Goal: Information Seeking & Learning: Learn about a topic

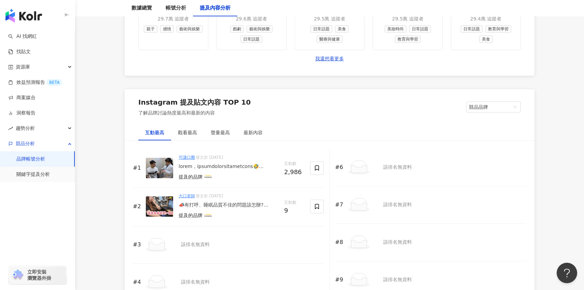
scroll to position [964, 0]
click at [233, 167] on div at bounding box center [228, 166] width 100 height 7
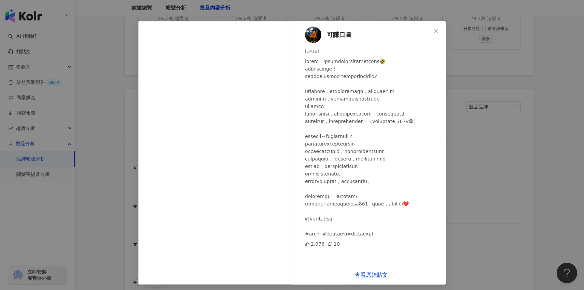
scroll to position [16, 0]
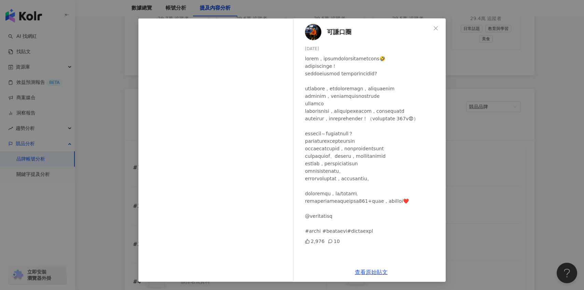
click at [500, 139] on div "可謙口圈 2025/2/19 2,976 10 查看原始貼文" at bounding box center [292, 145] width 584 height 290
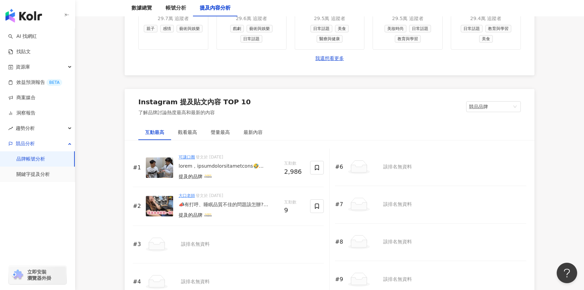
click at [254, 214] on div "提及的品牌" at bounding box center [228, 215] width 100 height 9
click at [254, 203] on div "📣有打呼、睡眠品質不佳的問題該怎辦? 美嘉從以前就不太好睡，不僅不容易入睡，有時候突然被小朋友吵醒就睡不回去，就算睡著也會有打呼的狀況出現，甚至偶爾會影響到大…" at bounding box center [228, 205] width 100 height 7
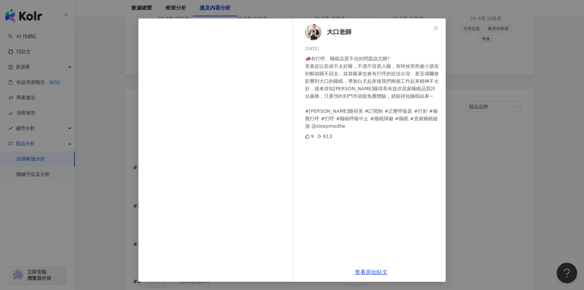
click at [469, 142] on div "大口老師 2025/8/25 📣有打呼、睡眠品質不佳的問題該怎辦? 美嘉從以前就不太好睡，不僅不容易入睡，有時候突然被小朋友吵醒就睡不回去，就算睡著也會有打呼…" at bounding box center [292, 145] width 584 height 290
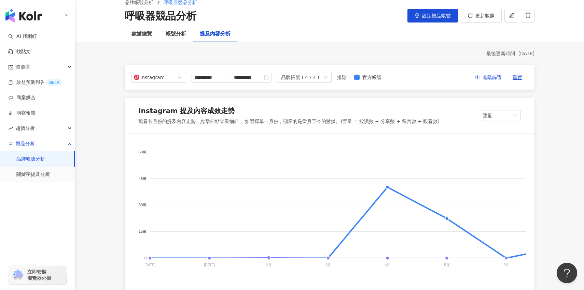
scroll to position [31, 0]
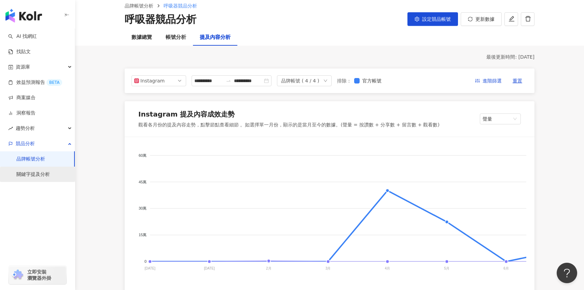
click at [50, 172] on link "關鍵字提及分析" at bounding box center [32, 174] width 33 height 7
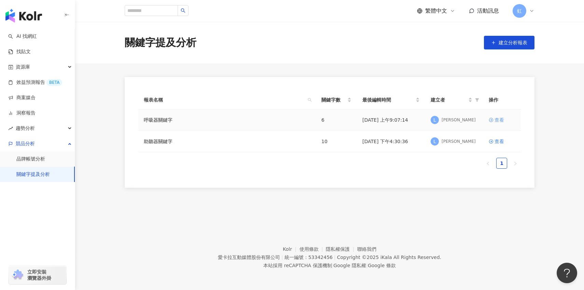
click at [497, 119] on div "查看" at bounding box center [499, 120] width 10 height 8
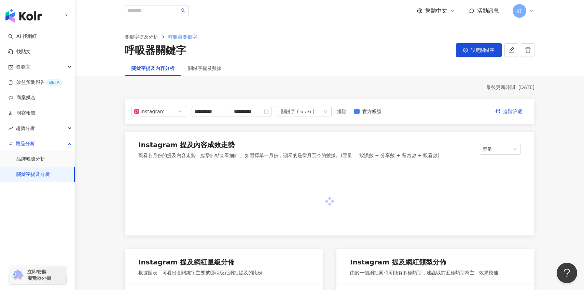
click at [329, 112] on div "關鍵字 ( 6 / 6 )" at bounding box center [304, 111] width 55 height 11
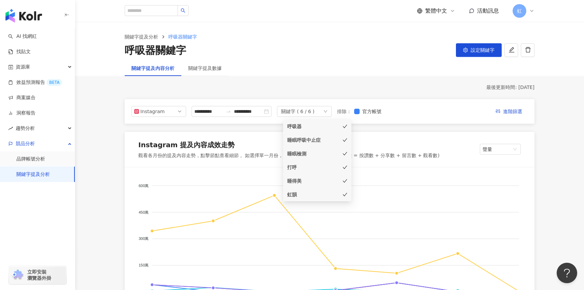
click at [329, 112] on div "關鍵字 ( 6 / 6 )" at bounding box center [304, 111] width 55 height 11
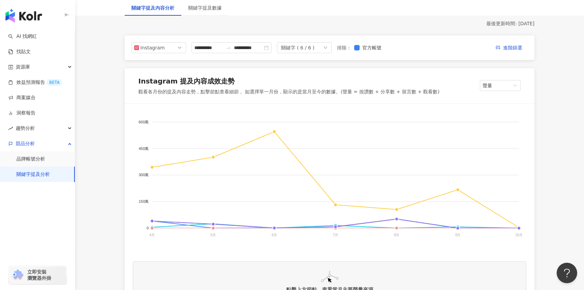
scroll to position [64, 0]
click at [330, 51] on div "關鍵字 ( 6 / 6 )" at bounding box center [304, 47] width 55 height 11
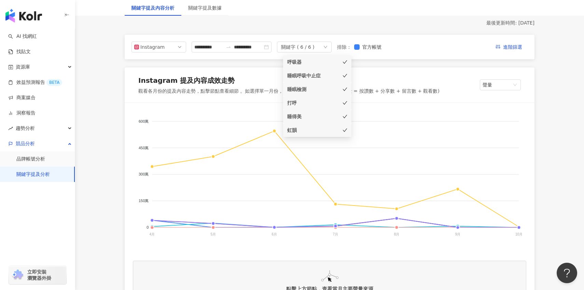
click at [330, 50] on div "關鍵字 ( 6 / 6 )" at bounding box center [304, 47] width 55 height 11
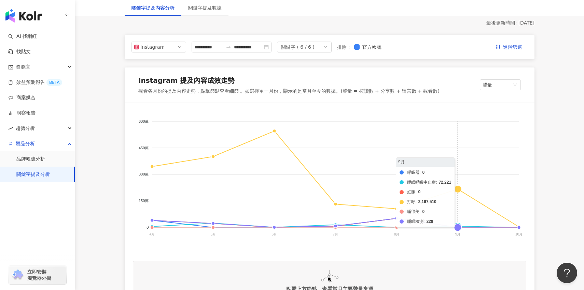
click at [458, 190] on foreignobject "呼吸器 睡眠呼吸中止症 虹韻 打呼 睡得美 睡眠檢測" at bounding box center [329, 179] width 393 height 136
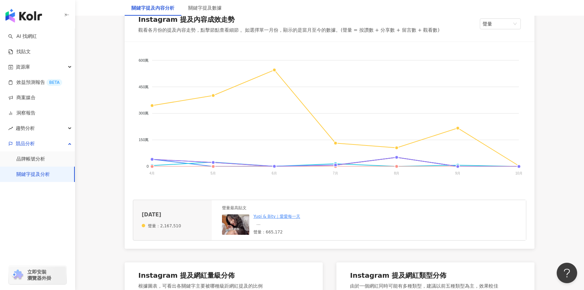
scroll to position [126, 0]
click at [292, 216] on link "Yuqi & Bity｜愛愛每一天" at bounding box center [276, 216] width 47 height 5
click at [281, 222] on div "⠀ 聽著聽著就睡著了🧙🏻‍♂️✨ （前面還不小心打呼🙂‍↕️🤣🤣 - 剪完才發現之前有唱過這首了！！！！！！！ 會有鵝發現嗎～～🪿🪿" at bounding box center [294, 223] width 82 height 6
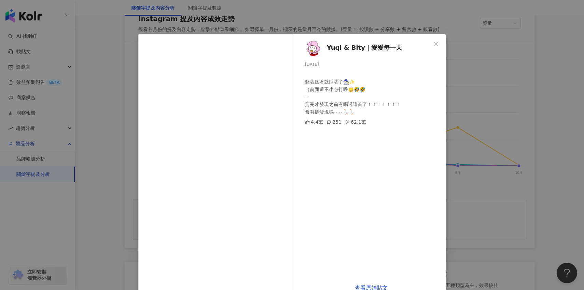
scroll to position [16, 0]
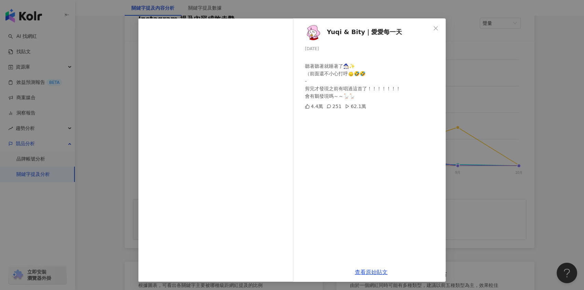
click at [495, 153] on div "Yuqi & Bity｜愛愛每一天 2025/9/27 ⠀ 聽著聽著就睡著了🧙🏻‍♂️✨ （前面還不小心打呼🙂‍↕️🤣🤣 - 剪完才發現之前有唱過這首了！！！…" at bounding box center [292, 145] width 584 height 290
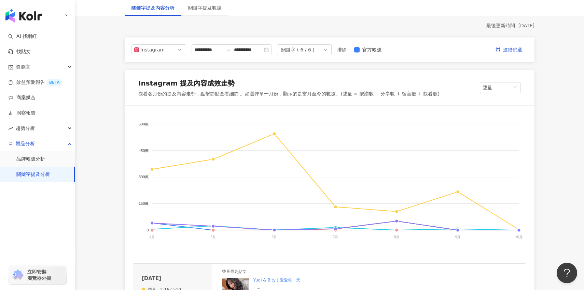
scroll to position [54, 0]
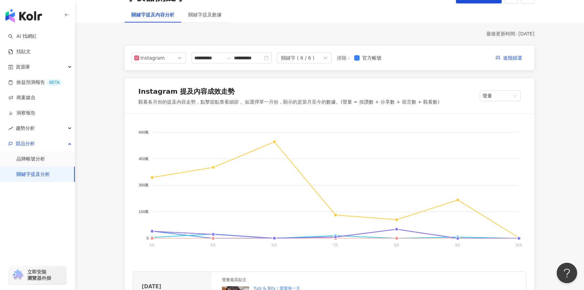
click at [326, 61] on div "關鍵字 ( 6 / 6 )" at bounding box center [304, 58] width 55 height 11
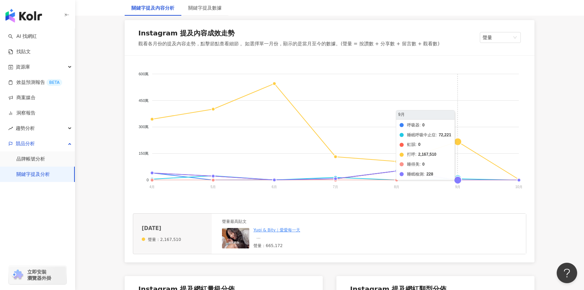
scroll to position [113, 0]
click at [459, 177] on foreignobject "呼吸器 睡眠呼吸中止症 虹韻 打呼 睡得美 睡眠檢測" at bounding box center [329, 131] width 393 height 136
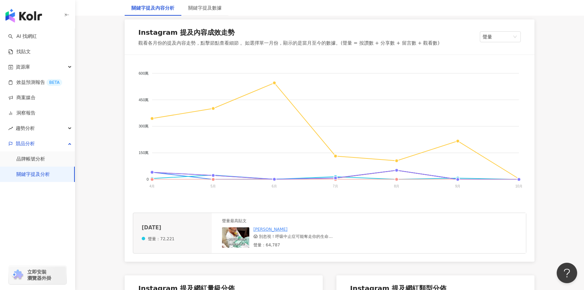
click at [292, 239] on div "😱 別忽視！呼吸中止症可能奪走你的生命 看似安靜的睡眠，卻潛藏致命危機！ #健康 #呼吸中止症 #家人 #危機 #moment時刻" at bounding box center [299, 237] width 93 height 6
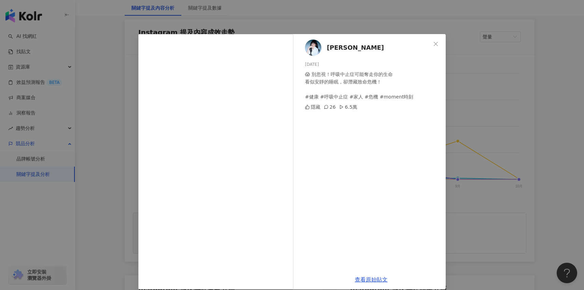
scroll to position [8, 0]
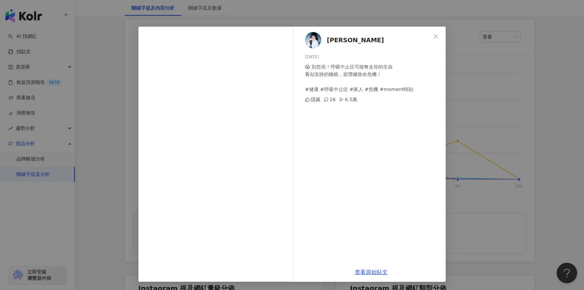
click at [494, 106] on div "楊欣宜 2025/9/7 😱 別忽視！呼吸中止症可能奪走你的生命 看似安靜的睡眠，卻潛藏致命危機！ #健康 #呼吸中止症 #家人 #危機 #moment時刻 …" at bounding box center [292, 145] width 584 height 290
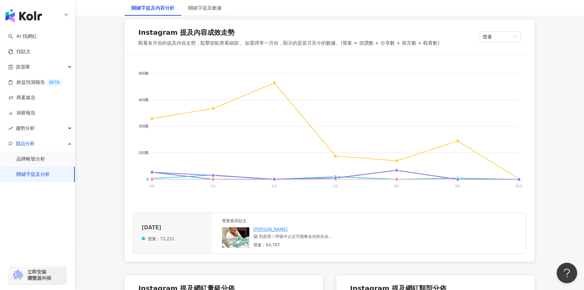
click at [458, 182] on foreignobject "呼吸器 睡眠呼吸中止症 虹韻 打呼 睡得美 睡眠檢測" at bounding box center [329, 131] width 393 height 136
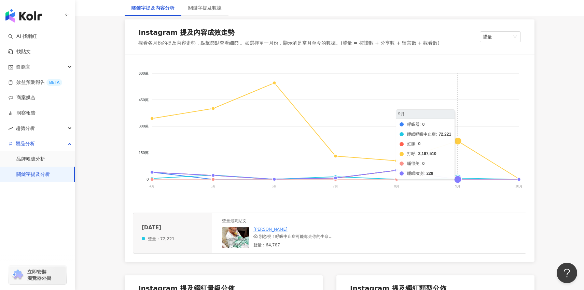
click at [459, 178] on foreignobject "呼吸器 睡眠呼吸中止症 虹韻 打呼 睡得美 睡眠檢測" at bounding box center [329, 131] width 393 height 136
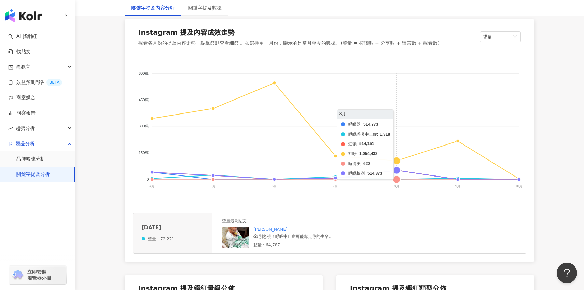
click at [398, 160] on foreignobject "呼吸器 睡眠呼吸中止症 虹韻 打呼 睡得美 睡眠檢測" at bounding box center [329, 131] width 393 height 136
click at [398, 161] on foreignobject "呼吸器 睡眠呼吸中止症 虹韻 打呼 睡得美 睡眠檢測" at bounding box center [329, 131] width 393 height 136
click at [397, 169] on foreignobject "呼吸器 睡眠呼吸中止症 虹韻 打呼 睡得美 睡眠檢測" at bounding box center [329, 131] width 393 height 136
click at [398, 169] on foreignobject "呼吸器 睡眠呼吸中止症 虹韻 打呼 睡得美 睡眠檢測" at bounding box center [329, 131] width 393 height 136
click at [398, 177] on foreignobject "呼吸器 睡眠呼吸中止症 虹韻 打呼 睡得美 睡眠檢測" at bounding box center [329, 131] width 393 height 136
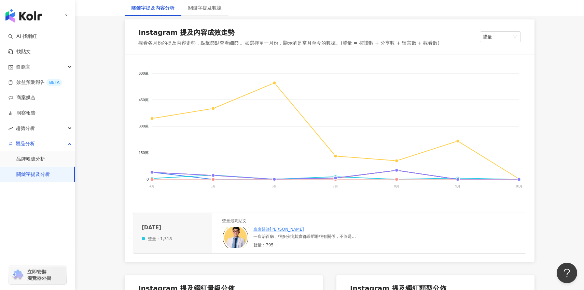
click at [327, 240] on div "豪豪醫師張益豪 一瘦治百病，很多疾病其實都跟肥胖很有關係，不管是血壓血糖甚至一些慢性疾病，只要瘦下來，很多疾病都會變得更好控制。 當然！也包含睡眠呼吸中止症！…" at bounding box center [304, 237] width 102 height 21
click at [327, 235] on div "一瘦治百病，很多疾病其實都跟肥胖很有關係，不管是血壓血糖甚至一些慢性疾病，只要瘦下來，很多疾病都會變得更好控制。 當然！也包含睡眠呼吸中止症！ 肥胖不僅會影響…" at bounding box center [304, 237] width 102 height 6
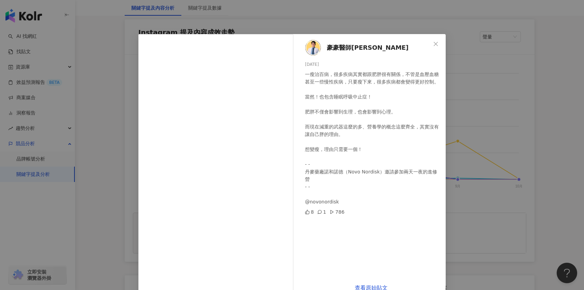
click at [490, 215] on div "豪豪醫師張益豪 2025/8/31 一瘦治百病，很多疾病其實都跟肥胖很有關係，不管是血壓血糖甚至一些慢性疾病，只要瘦下來，很多疾病都會變得更好控制。 當然！也…" at bounding box center [292, 145] width 584 height 290
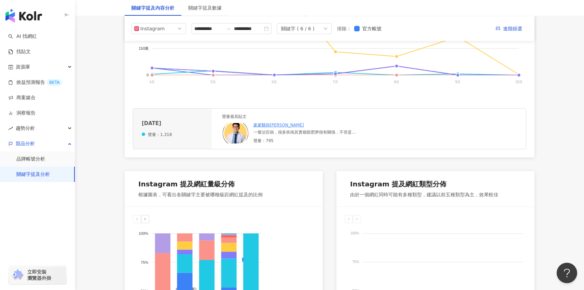
scroll to position [0, 0]
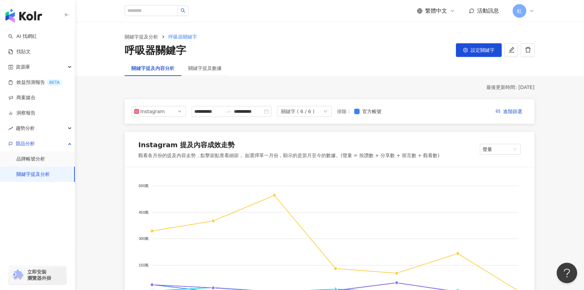
click at [328, 113] on div "關鍵字 ( 6 / 6 )" at bounding box center [304, 111] width 55 height 11
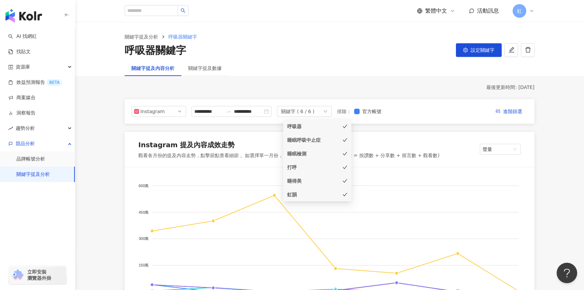
click at [319, 171] on li "打呼" at bounding box center [317, 168] width 68 height 14
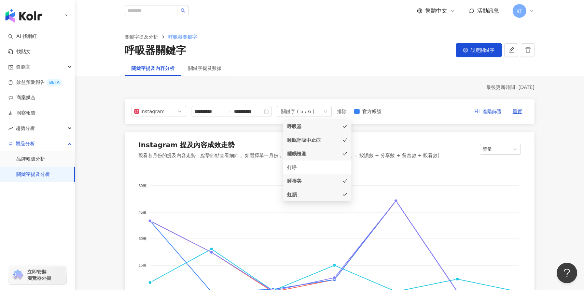
click at [399, 143] on div "Instagram 提及內容成效走勢" at bounding box center [288, 146] width 301 height 12
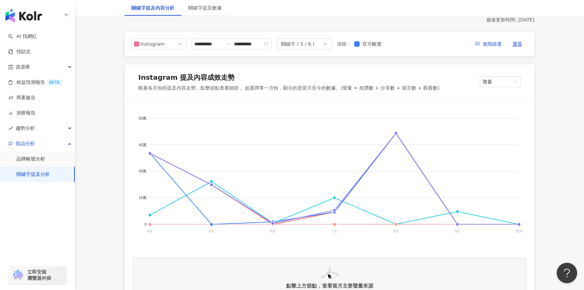
scroll to position [68, 0]
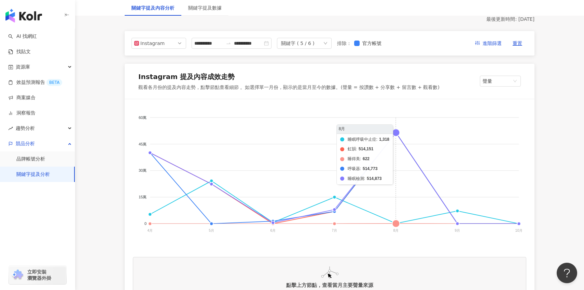
click at [397, 131] on foreignobject "睡眠呼吸中止症 虹韻 睡得美 呼吸器 睡眠檢測" at bounding box center [329, 175] width 393 height 136
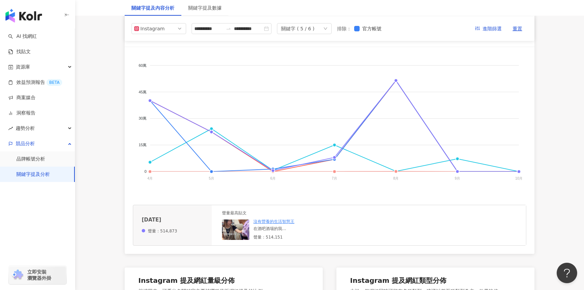
scroll to position [120, 0]
click at [395, 173] on foreignobject "睡眠呼吸中止症 虹韻 睡得美 呼吸器 睡眠檢測" at bounding box center [329, 124] width 393 height 136
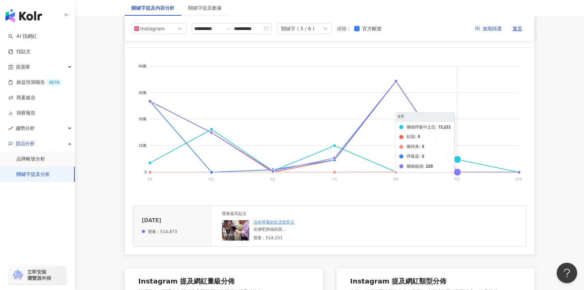
click at [459, 158] on foreignobject "睡眠呼吸中止症 虹韻 睡得美 呼吸器 睡眠檢測" at bounding box center [329, 124] width 393 height 136
click at [459, 171] on foreignobject "睡眠呼吸中止症 虹韻 睡得美 呼吸器 睡眠檢測" at bounding box center [329, 124] width 393 height 136
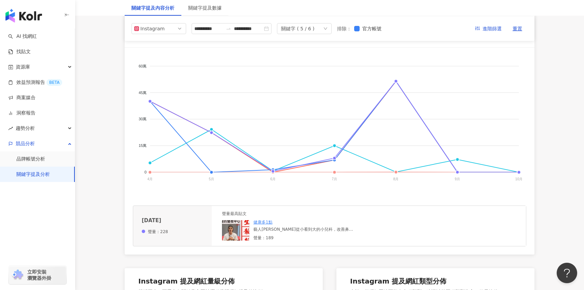
click at [329, 230] on div "藝人[PERSON_NAME]從小看到大的小兒科，改善鼻子過敏超有效，還推薦可以順便檢測睡眠的健檢中心。#健康多1點 #曾子余 #健檢診所 #小兒科 #睡眠檢…" at bounding box center [304, 230] width 102 height 6
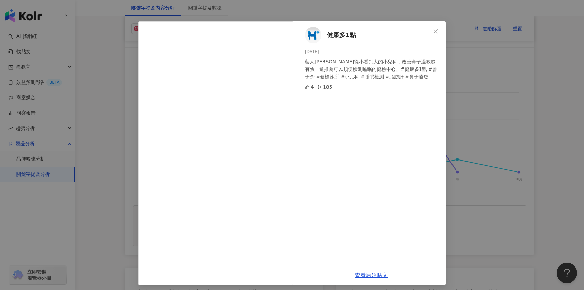
scroll to position [14, 0]
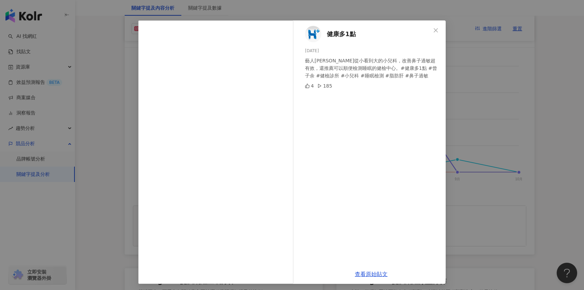
click at [491, 81] on div "健康多1點 2025/9/19 藝人曾子余從小看到大的小兒科，改善鼻子過敏超有效，還推薦可以順便檢測睡眠的健檢中心。#健康多1點 #曾子余 #健檢診所 #小兒…" at bounding box center [292, 145] width 584 height 290
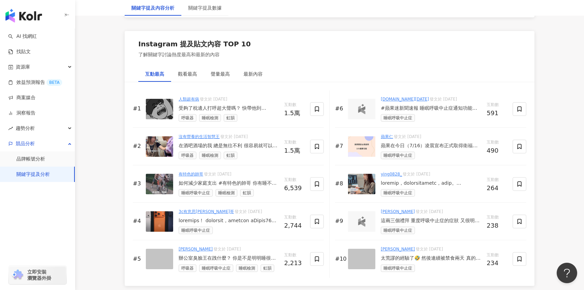
scroll to position [1023, 0]
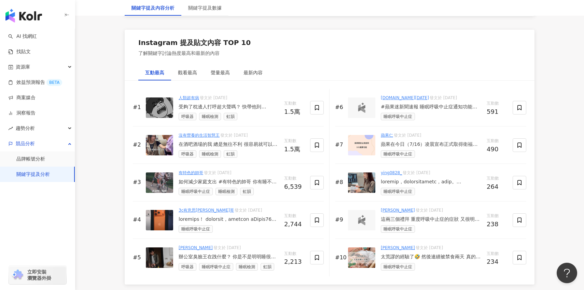
click at [264, 218] on div at bounding box center [228, 219] width 100 height 7
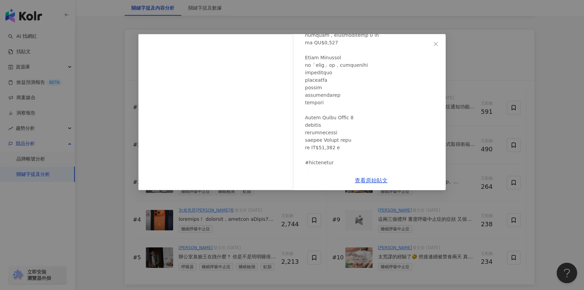
scroll to position [360, 0]
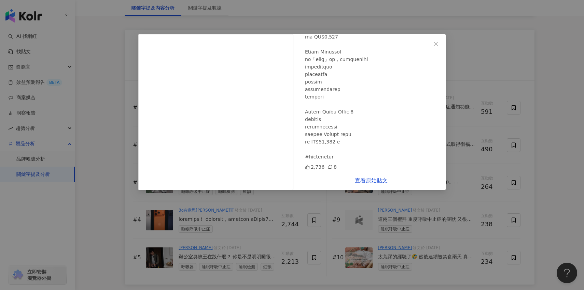
click at [472, 54] on div "3c有意思tim哥 2025/9/10 2,736 8 查看原始貼文" at bounding box center [292, 145] width 584 height 290
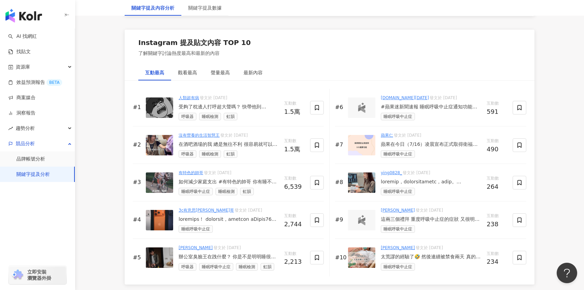
click at [436, 187] on div "ying0828_ 發文於 2025/5/26 睡眠呼吸中止症" at bounding box center [430, 183] width 100 height 26
click at [436, 185] on div "ying0828_ 發文於 2025/5/26 睡眠呼吸中止症" at bounding box center [430, 183] width 100 height 26
click at [437, 182] on div at bounding box center [430, 182] width 100 height 7
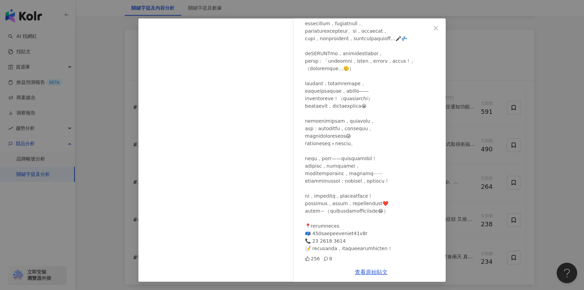
scroll to position [15, 0]
click at [513, 105] on div "ying0828_ 2025/5/26 256 8 查看原始貼文" at bounding box center [292, 145] width 584 height 290
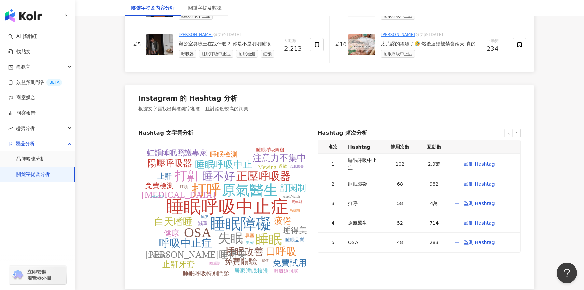
scroll to position [1237, 0]
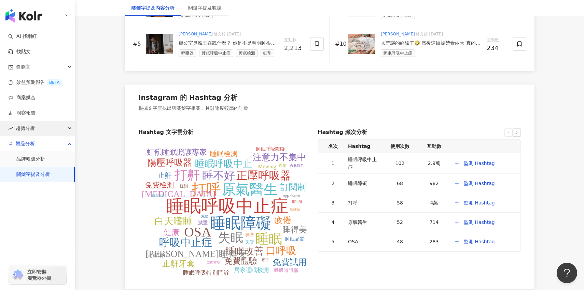
click at [67, 130] on div "趨勢分析" at bounding box center [37, 128] width 75 height 15
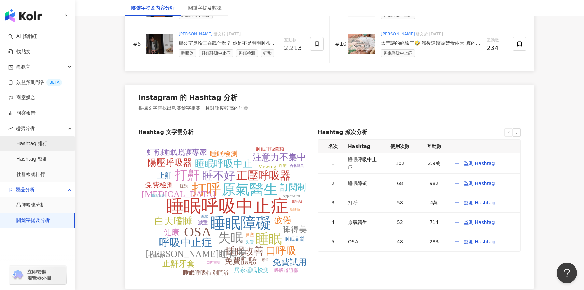
click at [47, 144] on link "Hashtag 排行" at bounding box center [31, 144] width 31 height 7
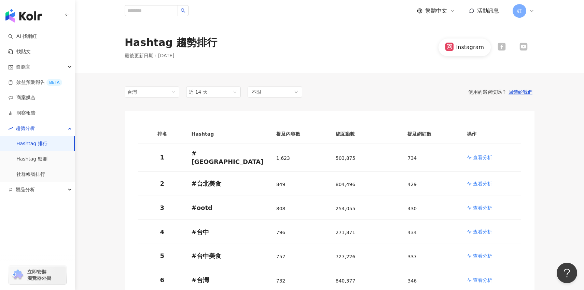
click at [505, 52] on div "Instagram" at bounding box center [486, 47] width 96 height 17
click at [505, 51] on div at bounding box center [501, 47] width 8 height 9
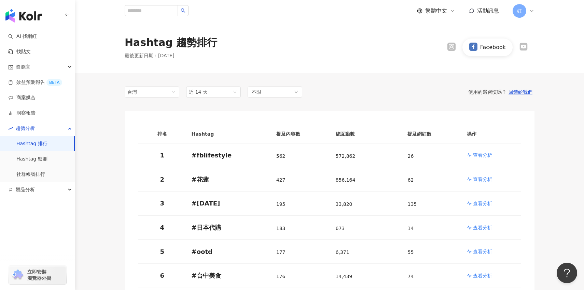
click at [522, 49] on icon at bounding box center [523, 47] width 8 height 8
click at [455, 47] on icon at bounding box center [455, 47] width 2 height 2
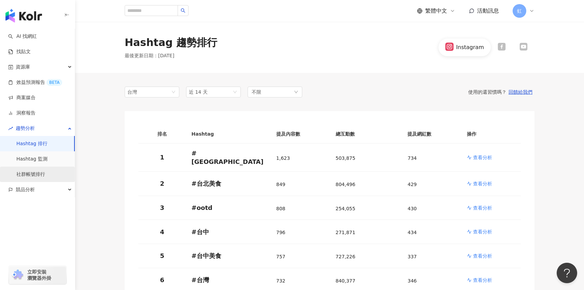
click at [45, 171] on link "社群帳號排行" at bounding box center [30, 174] width 29 height 7
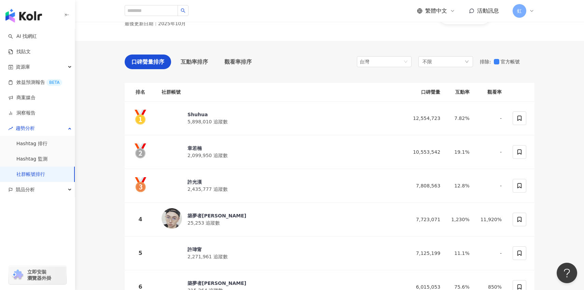
scroll to position [25, 0]
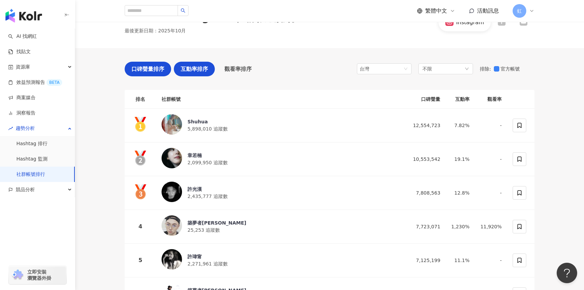
click at [190, 74] on div "互動率排序" at bounding box center [194, 69] width 41 height 15
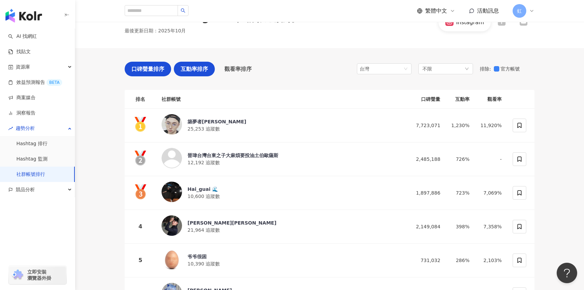
click at [155, 74] on div "口碑聲量排序" at bounding box center [148, 69] width 46 height 15
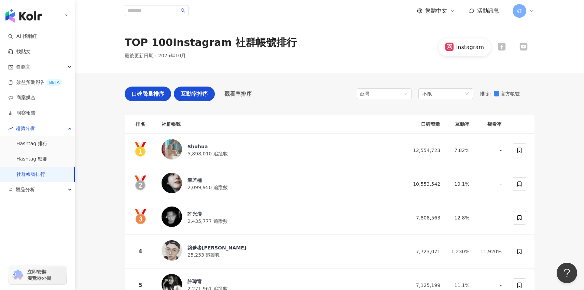
click at [203, 96] on span "互動率排序" at bounding box center [194, 94] width 27 height 9
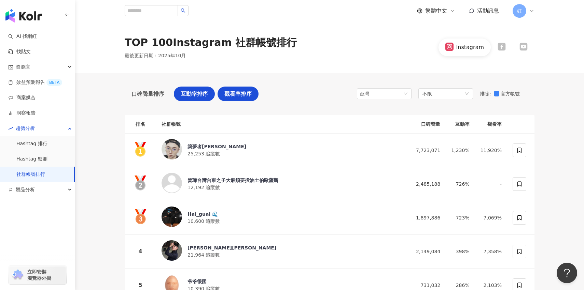
click at [240, 99] on div "觀看率排序" at bounding box center [237, 94] width 41 height 15
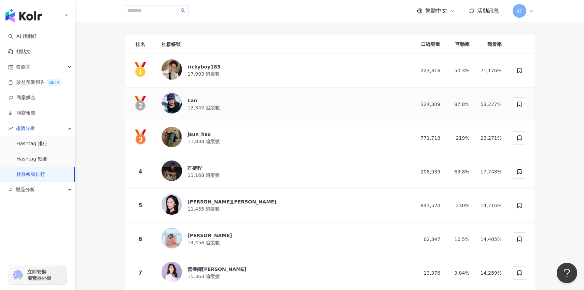
scroll to position [81, 0]
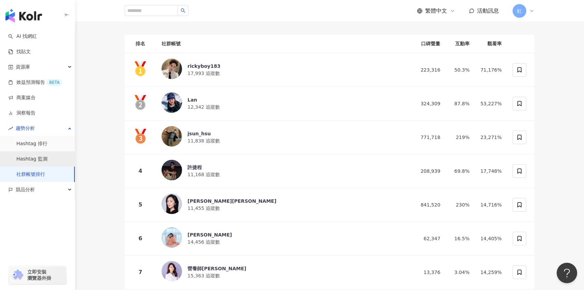
click at [47, 161] on link "Hashtag 監測" at bounding box center [31, 159] width 31 height 7
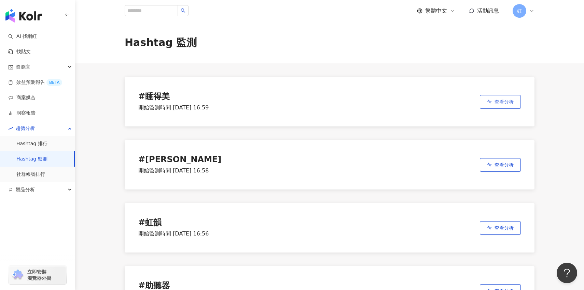
click at [508, 104] on span "查看分析" at bounding box center [503, 101] width 19 height 5
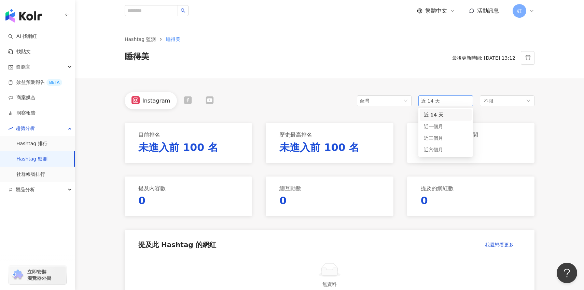
click at [448, 100] on span "近 14 天" at bounding box center [445, 101] width 49 height 10
click at [446, 139] on div "近三個月" at bounding box center [445, 138] width 44 height 8
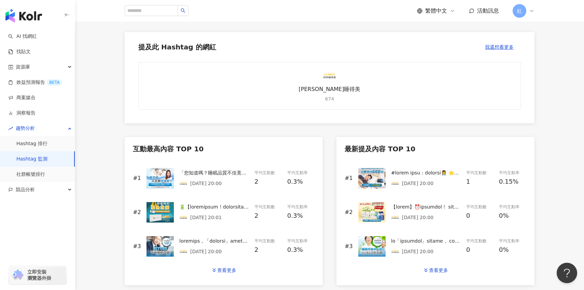
scroll to position [191, 0]
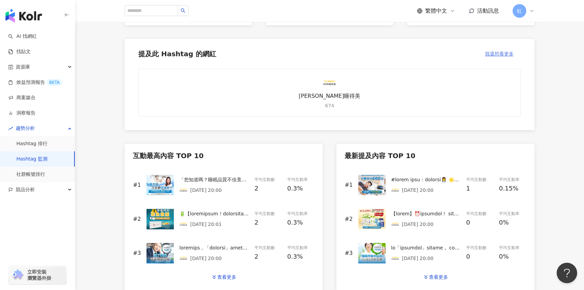
click at [503, 51] on span "我還想看更多" at bounding box center [499, 53] width 29 height 5
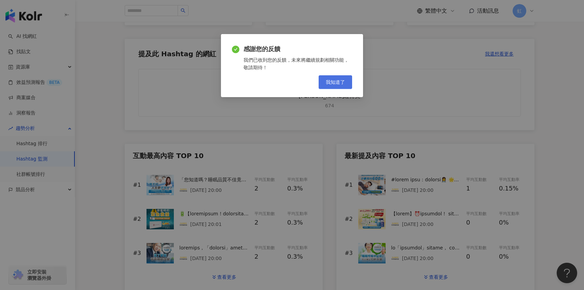
click at [343, 88] on button "我知道了" at bounding box center [334, 82] width 33 height 14
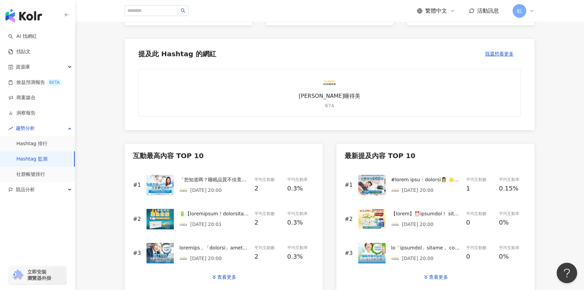
click at [47, 160] on link "Hashtag 監測" at bounding box center [31, 159] width 31 height 7
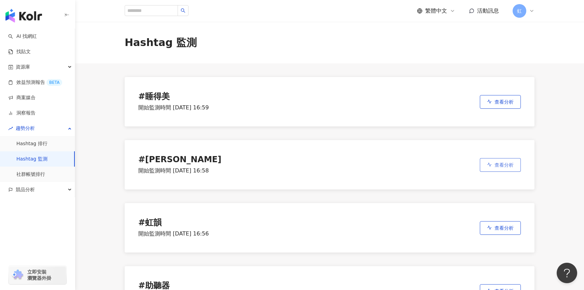
click at [511, 168] on span "查看分析" at bounding box center [503, 164] width 19 height 5
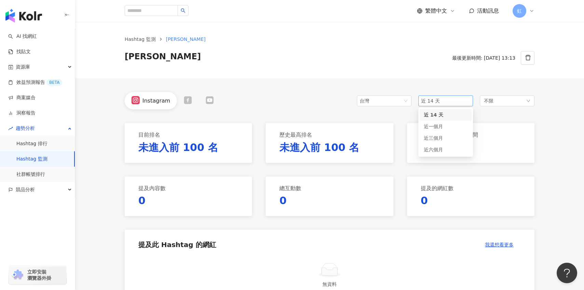
click at [471, 102] on div "近 14 天" at bounding box center [445, 101] width 55 height 11
click at [450, 140] on div "近三個月" at bounding box center [445, 138] width 44 height 8
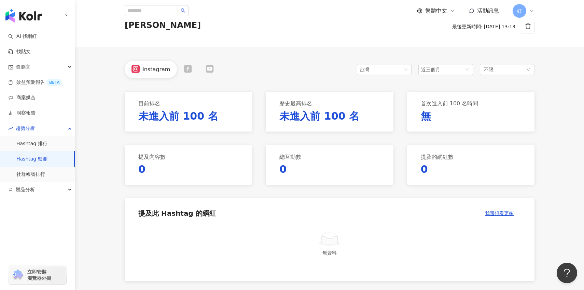
scroll to position [30, 0]
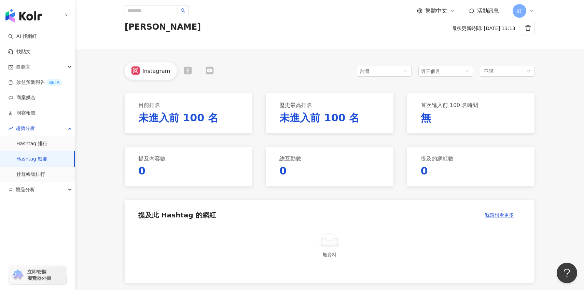
click at [178, 72] on div at bounding box center [188, 71] width 22 height 9
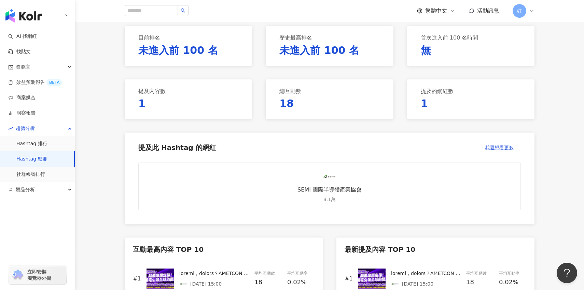
scroll to position [99, 0]
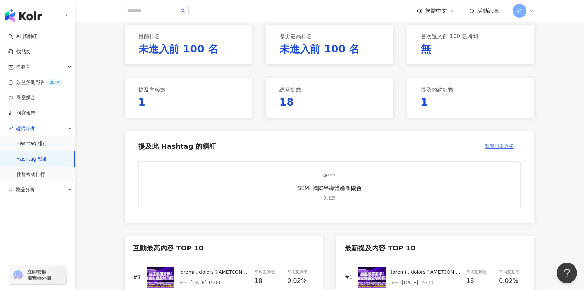
click at [487, 148] on span "我還想看更多" at bounding box center [499, 146] width 29 height 5
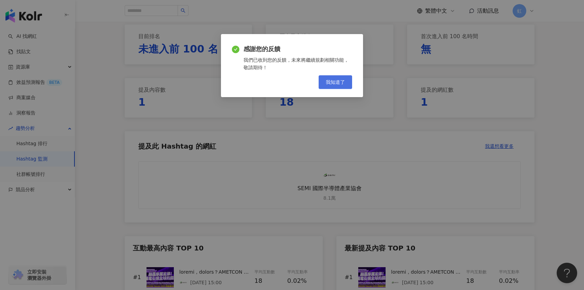
click at [333, 84] on span "我知道了" at bounding box center [335, 82] width 19 height 5
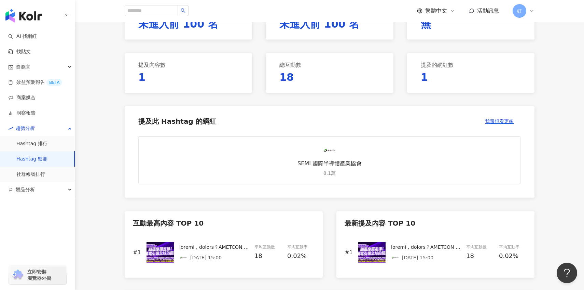
scroll to position [0, 0]
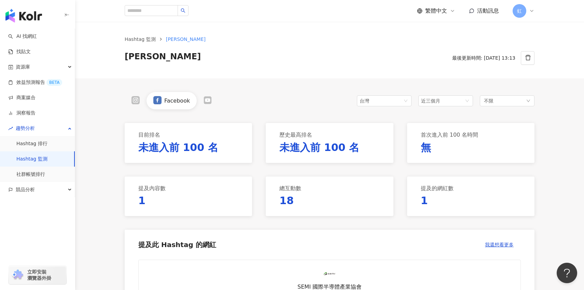
click at [209, 100] on icon at bounding box center [208, 100] width 8 height 8
click at [136, 104] on icon at bounding box center [135, 100] width 8 height 8
click at [47, 142] on link "Hashtag 排行" at bounding box center [31, 144] width 31 height 7
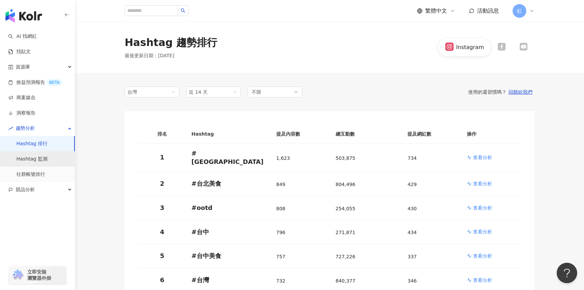
click at [47, 163] on link "Hashtag 監測" at bounding box center [31, 159] width 31 height 7
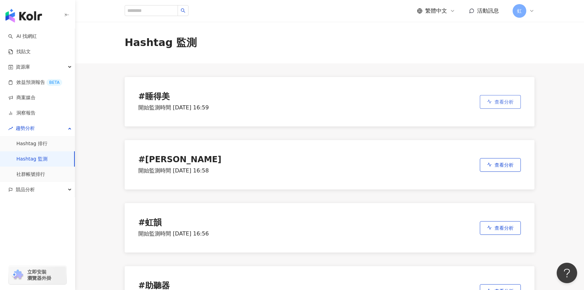
click at [500, 107] on button "查看分析" at bounding box center [499, 102] width 41 height 14
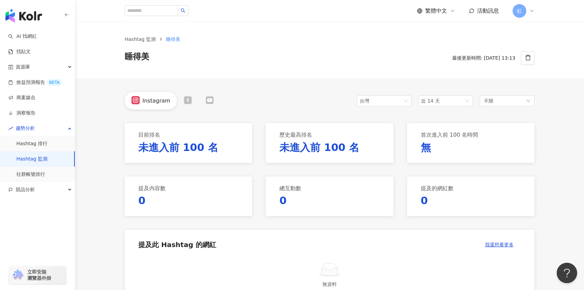
click at [184, 104] on icon at bounding box center [188, 100] width 8 height 8
click at [453, 101] on span "近 14 天" at bounding box center [445, 101] width 49 height 10
click at [438, 138] on span "近三個月" at bounding box center [432, 137] width 19 height 5
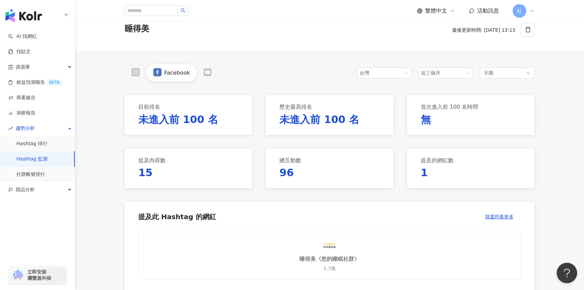
scroll to position [5, 0]
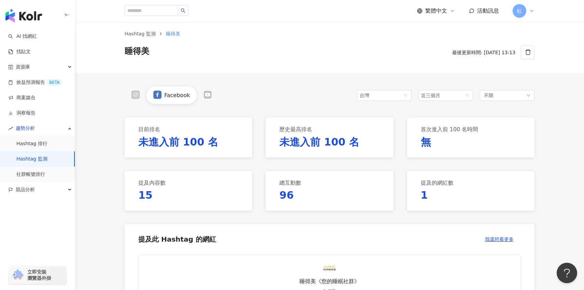
click at [135, 95] on icon at bounding box center [135, 95] width 2 height 2
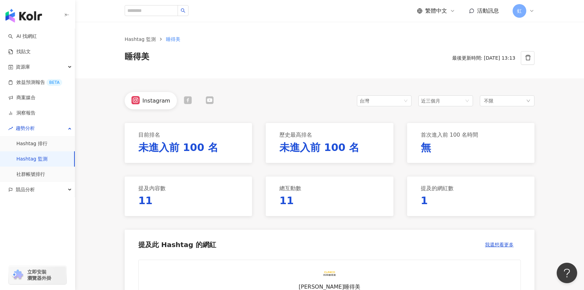
click at [188, 104] on icon at bounding box center [188, 100] width 8 height 8
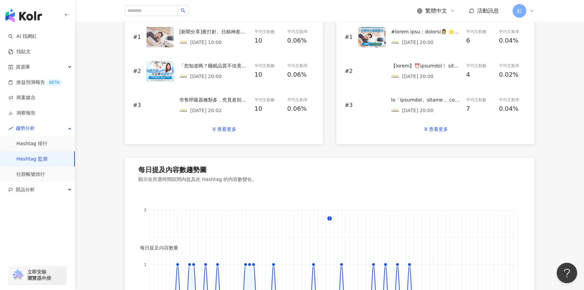
scroll to position [461, 0]
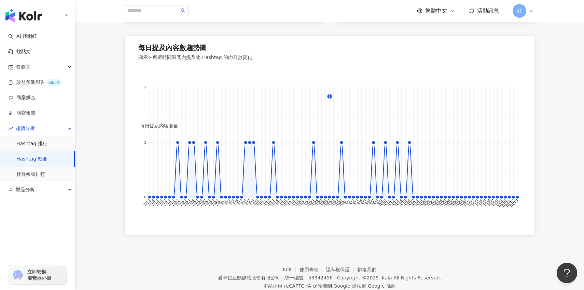
click at [47, 160] on link "Hashtag 監測" at bounding box center [31, 159] width 31 height 7
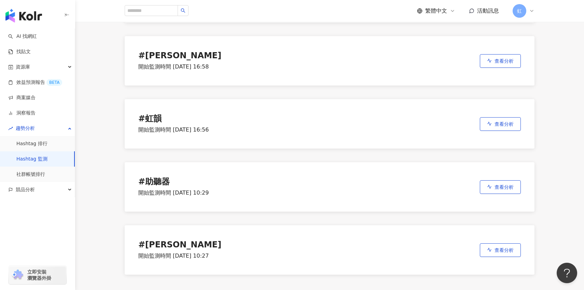
scroll to position [128, 0]
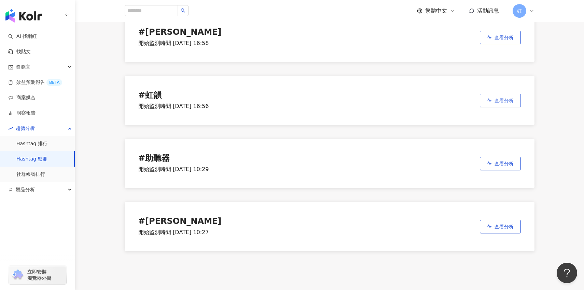
click at [512, 101] on span "查看分析" at bounding box center [503, 100] width 19 height 5
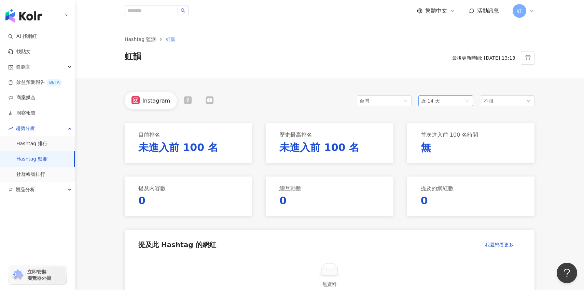
click at [435, 101] on span "近 14 天" at bounding box center [430, 100] width 19 height 5
click at [438, 136] on span "近三個月" at bounding box center [432, 137] width 19 height 5
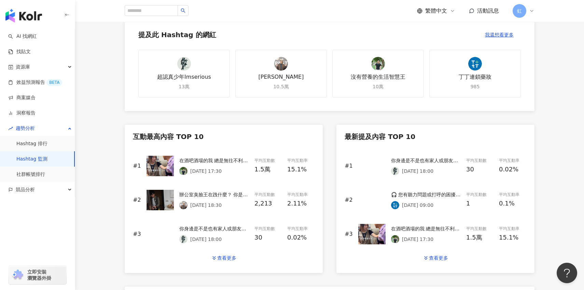
scroll to position [214, 0]
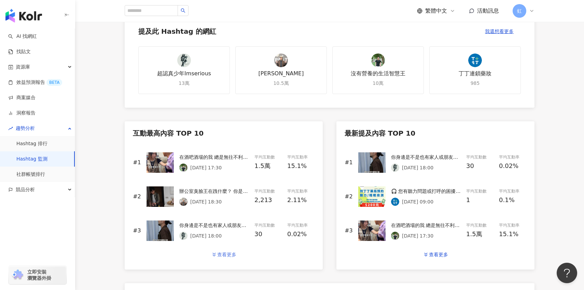
click at [218, 257] on div "查看更多" at bounding box center [226, 254] width 19 height 5
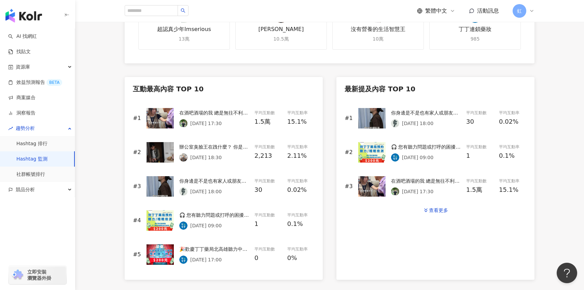
scroll to position [261, 0]
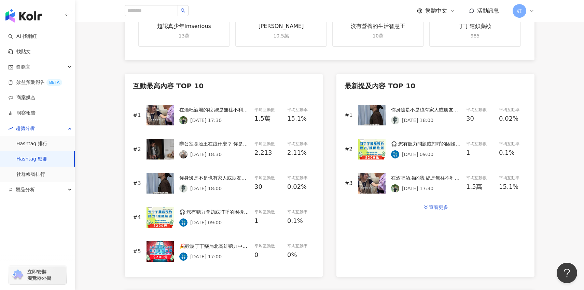
click at [442, 209] on div "查看更多" at bounding box center [438, 207] width 19 height 5
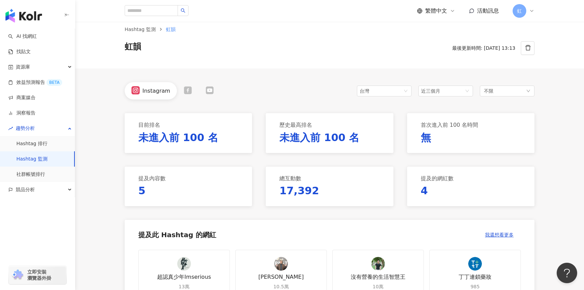
scroll to position [0, 0]
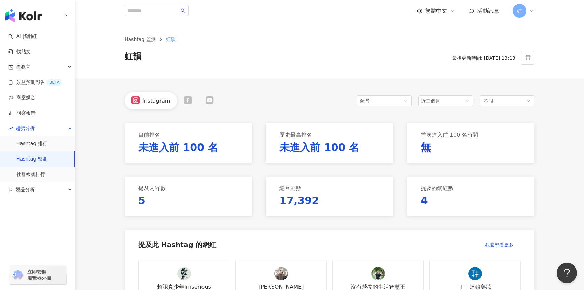
click at [184, 99] on icon at bounding box center [188, 100] width 8 height 8
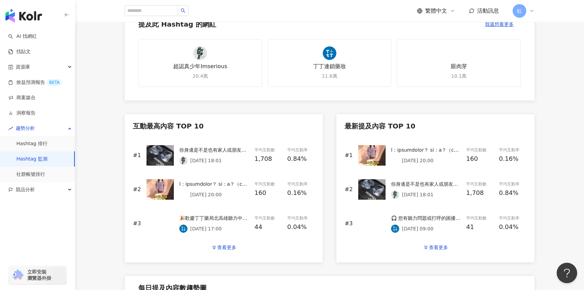
scroll to position [290, 0]
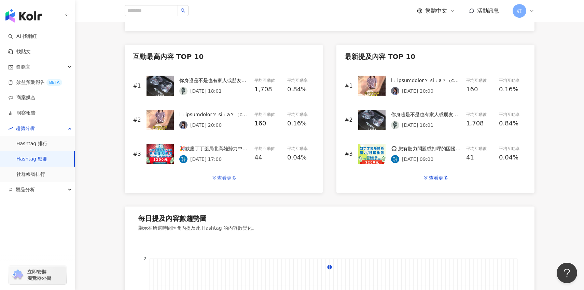
click at [222, 181] on button "查看更多" at bounding box center [224, 178] width 40 height 14
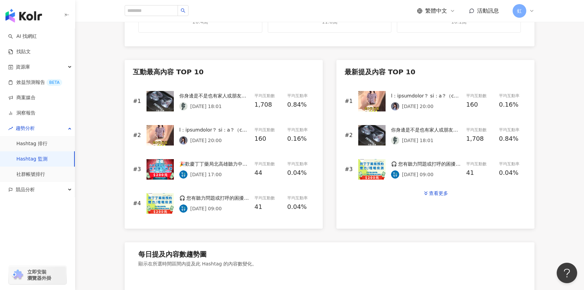
scroll to position [273, 0]
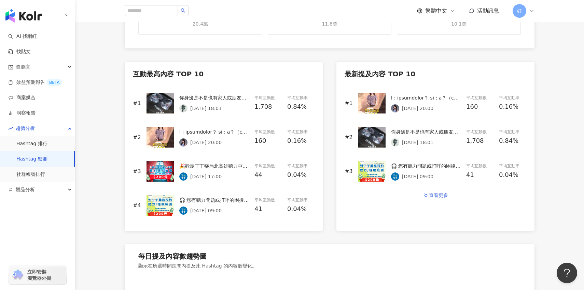
click at [436, 194] on div "查看更多" at bounding box center [438, 195] width 19 height 5
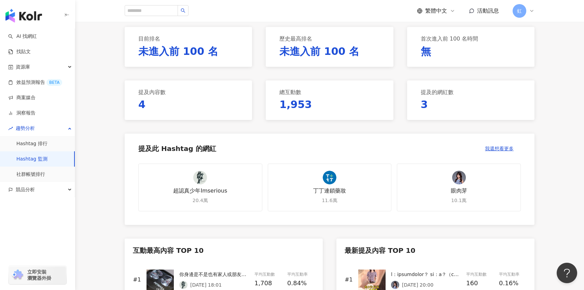
scroll to position [0, 0]
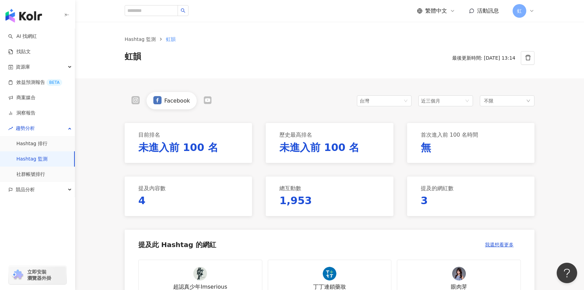
click at [205, 104] on icon at bounding box center [208, 100] width 8 height 8
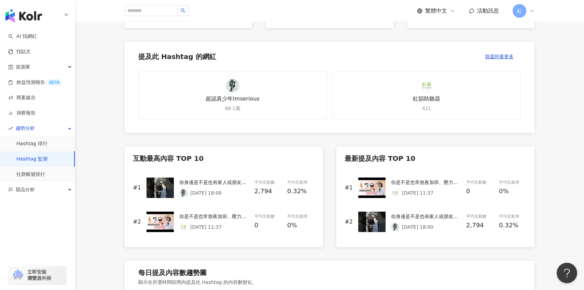
scroll to position [195, 0]
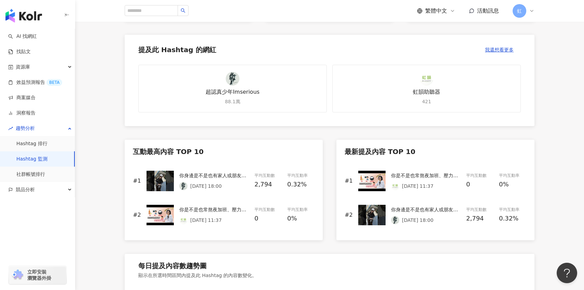
click at [235, 185] on div "2025/8/30 18:00" at bounding box center [214, 186] width 70 height 8
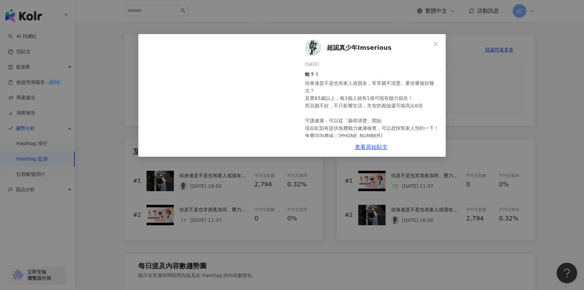
scroll to position [20, 0]
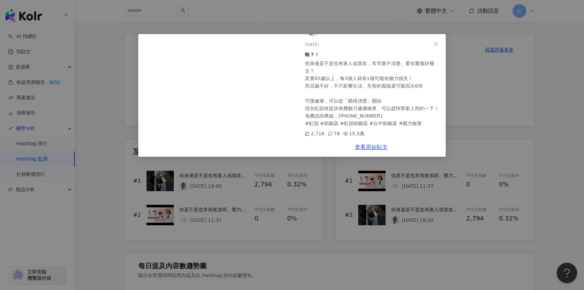
click at [345, 192] on div "超認真少年Imserious 2025/8/30 蛤？！ 你身邊是不是也有家人或朋友，常常聽不清楚、要你重複好幾次？ 其實65歲以上，每3個人就有1個可能有聽…" at bounding box center [292, 145] width 584 height 290
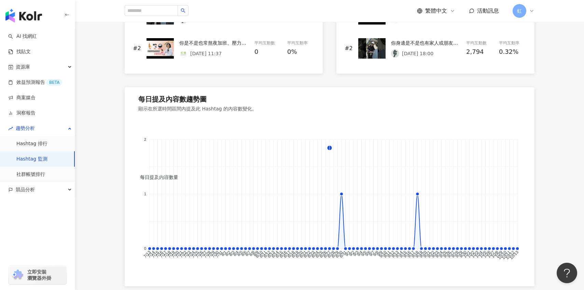
scroll to position [0, 0]
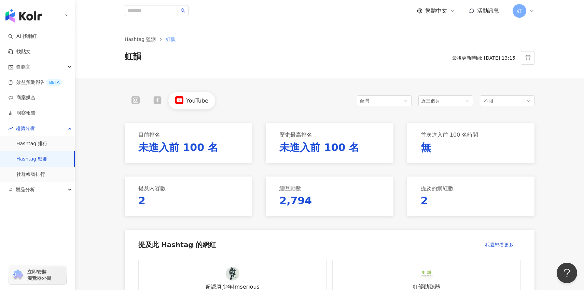
click at [47, 157] on link "Hashtag 監測" at bounding box center [31, 159] width 31 height 7
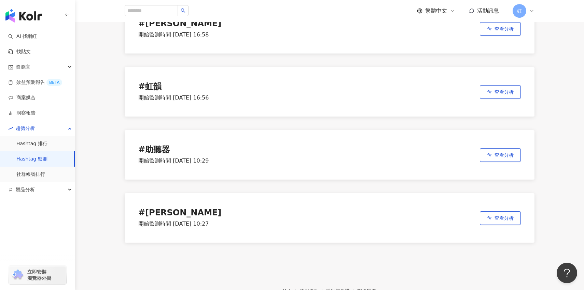
scroll to position [143, 0]
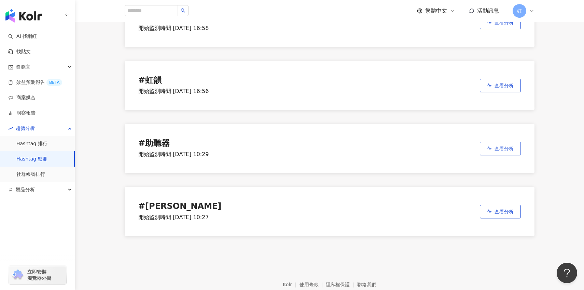
click at [508, 146] on span "查看分析" at bounding box center [503, 148] width 19 height 5
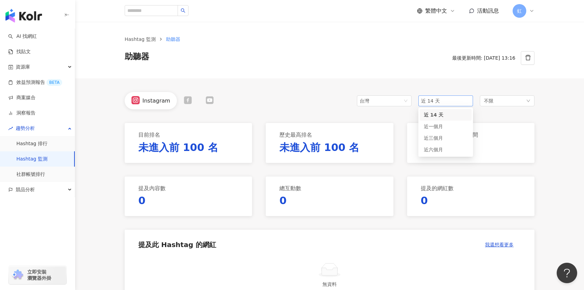
click at [448, 99] on span "近 14 天" at bounding box center [445, 101] width 49 height 10
click at [432, 140] on span "近三個月" at bounding box center [432, 137] width 19 height 5
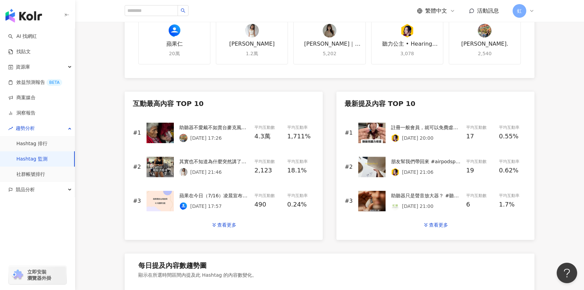
scroll to position [243, 0]
click at [233, 224] on div "查看更多" at bounding box center [226, 225] width 19 height 5
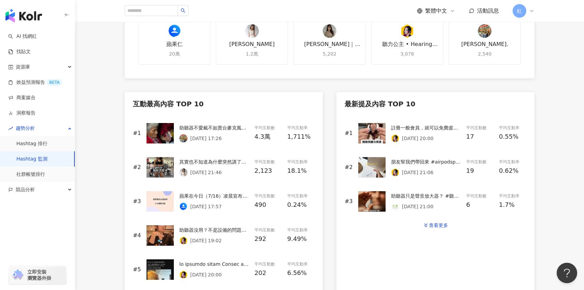
click at [240, 139] on div "2025/8/24 17:26" at bounding box center [214, 138] width 70 height 8
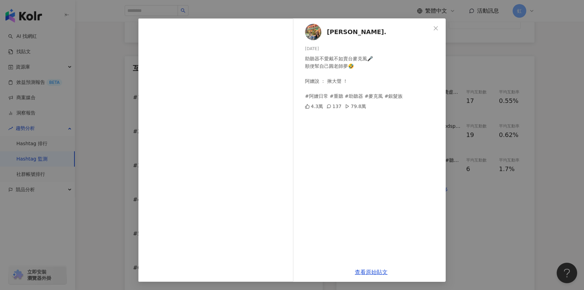
scroll to position [278, 0]
click at [470, 143] on div "徐婷. 2025/8/24 助聽器不愛戴不如賣台麥克風🎤 順便幫自己圓老師夢🤣 阿嬤說 ： 揪大聲 ！ #阿嬤日常 #重聽 #助聽器 #麥克風 #銀髮族 4.…" at bounding box center [292, 145] width 584 height 290
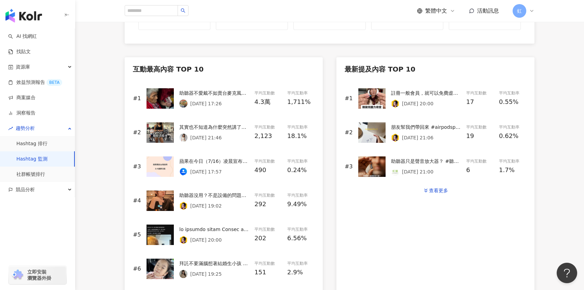
click at [433, 104] on p "2025/9/23 20:00" at bounding box center [417, 103] width 31 height 5
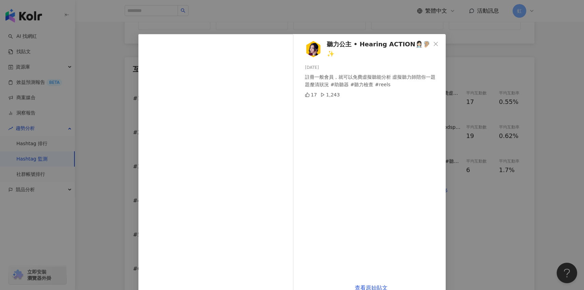
scroll to position [16, 0]
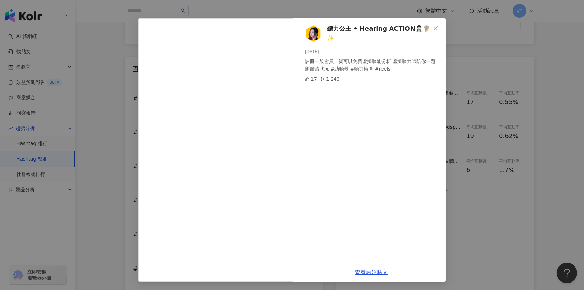
click at [471, 141] on div "聽力公主 • Hearing ACTION👩🏻‍⚕️🦻🏼✨ 2025/9/23 註冊一般會員，就可以免費虛擬聽能分析 虛擬聽力師陪你一題題釐清狀況 #助聽器 …" at bounding box center [292, 145] width 584 height 290
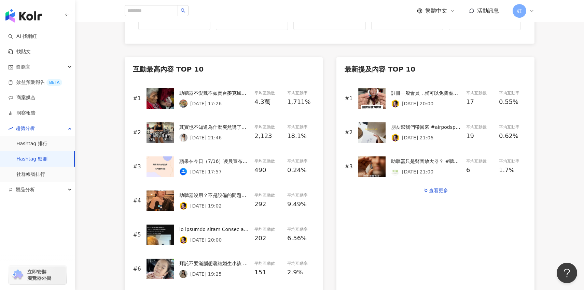
click at [433, 135] on p "2025/9/22 21:06" at bounding box center [417, 137] width 31 height 5
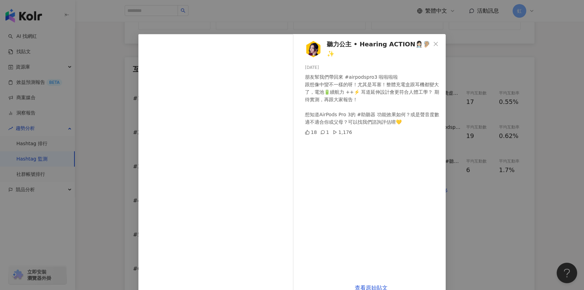
click at [474, 174] on div "聽力公主 • Hearing ACTION👩🏻‍⚕️🦻🏼✨ 2025/9/22 朋友幫我們帶回來 #airpodspro3 啦啦啦啦 跟想像中蠻不一樣的呀！尤…" at bounding box center [292, 145] width 584 height 290
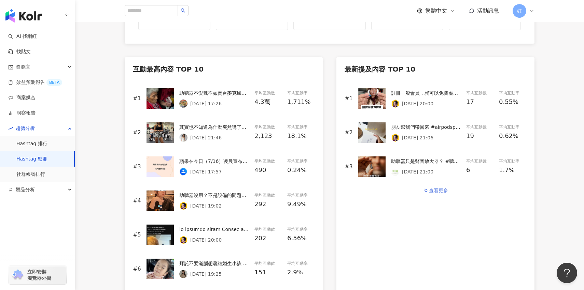
click at [430, 192] on div "查看更多" at bounding box center [438, 190] width 19 height 5
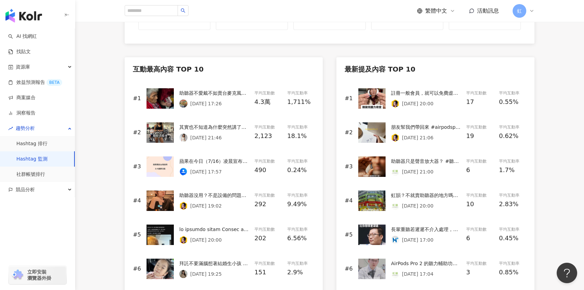
click at [426, 166] on div "助聽器只是聲音放大器？ #聽力保健 助聽器在很多人印象中，只是一個把聲音放大的「老古董」其實隨著科技進步，現代助聽器不僅小巧還非常實用！ 有的助聽器外型與一般…" at bounding box center [426, 167] width 70 height 18
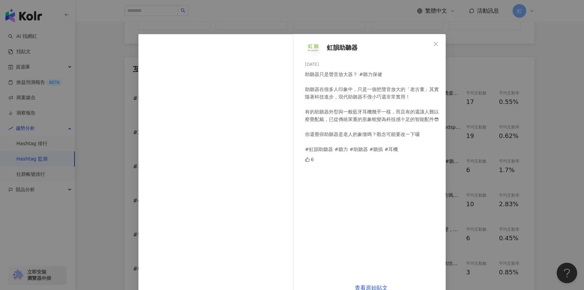
click at [488, 175] on div "虹韻助聽器 2025/9/16 助聽器只是聲音放大器？ #聽力保健 助聽器在很多人印象中，只是一個把聲音放大的「老古董」其實隨著科技進步，現代助聽器不僅小巧還…" at bounding box center [292, 145] width 584 height 290
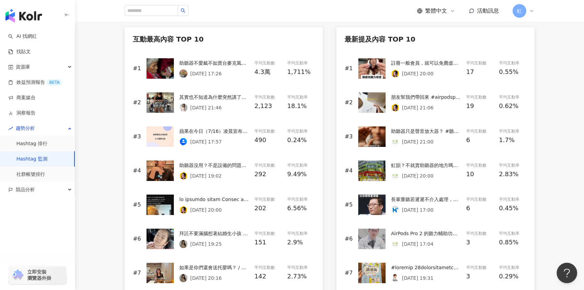
scroll to position [317, 0]
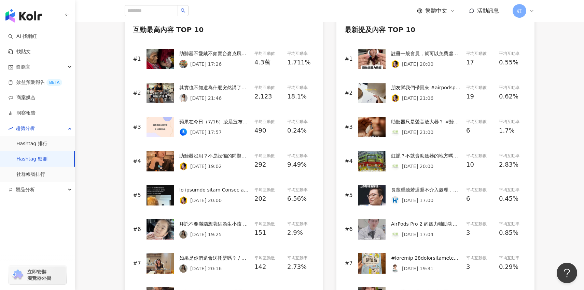
click at [443, 164] on div "2025/9/10 20:00" at bounding box center [426, 166] width 70 height 8
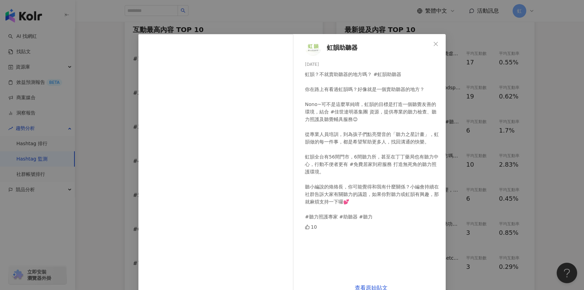
click at [530, 158] on div "虹韻助聽器 2025/9/10 虹韻？不就賣助聽器的地方嗎？ #虹韻助聽器 你在路上有看過虹韻嗎？好像就是一個賣助聽器的地方？ Nono~可不是這麼單純唷，虹…" at bounding box center [292, 145] width 584 height 290
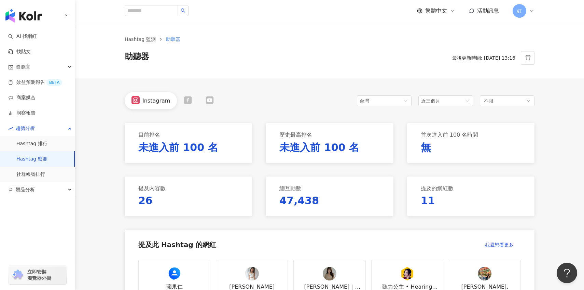
scroll to position [0, 0]
click at [187, 96] on div "Instagram" at bounding box center [173, 100] width 96 height 17
click at [187, 98] on icon at bounding box center [188, 100] width 8 height 8
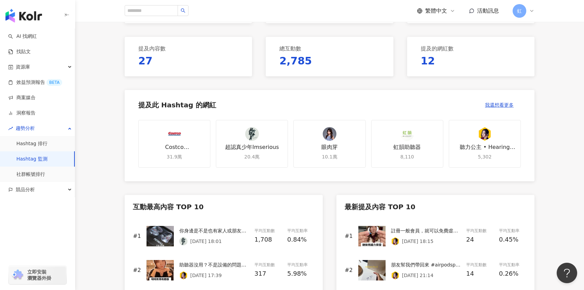
scroll to position [139, 0]
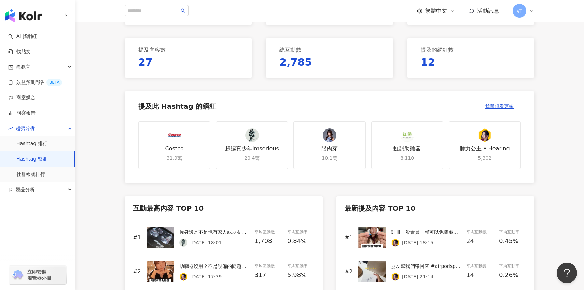
click at [47, 156] on link "Hashtag 監測" at bounding box center [31, 159] width 31 height 7
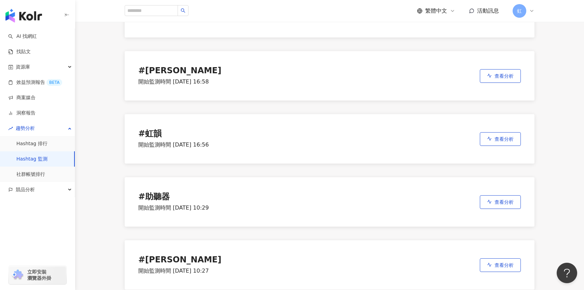
scroll to position [97, 0]
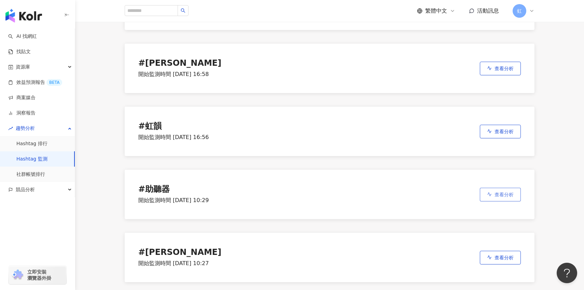
click at [503, 193] on span "查看分析" at bounding box center [503, 194] width 19 height 5
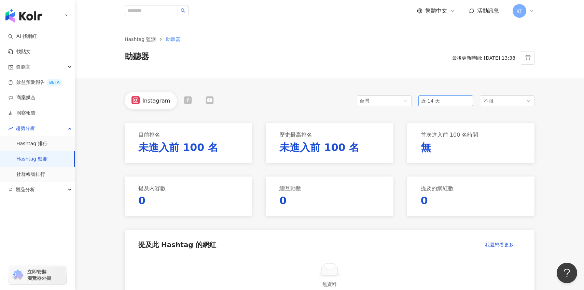
click at [445, 98] on span "近 14 天" at bounding box center [445, 101] width 49 height 10
click at [441, 135] on span "近三個月" at bounding box center [432, 137] width 19 height 5
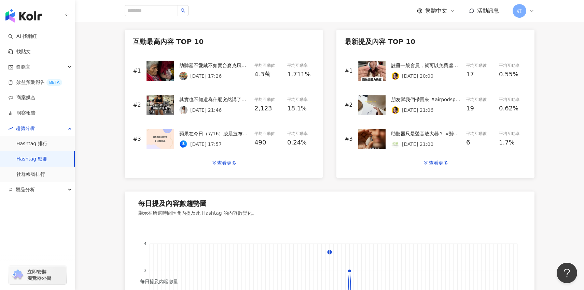
scroll to position [305, 0]
click at [224, 162] on div "查看更多" at bounding box center [226, 163] width 19 height 5
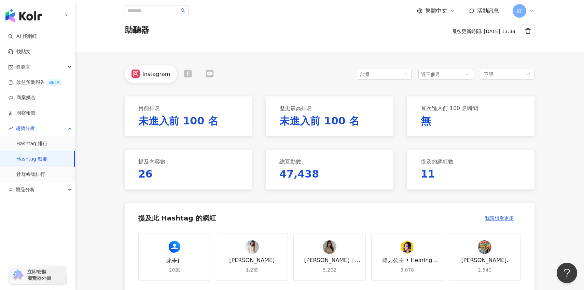
scroll to position [0, 0]
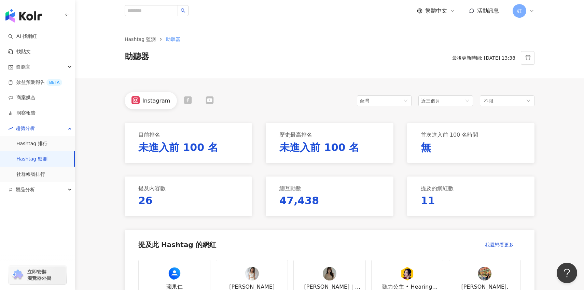
click at [187, 100] on icon at bounding box center [188, 100] width 8 height 8
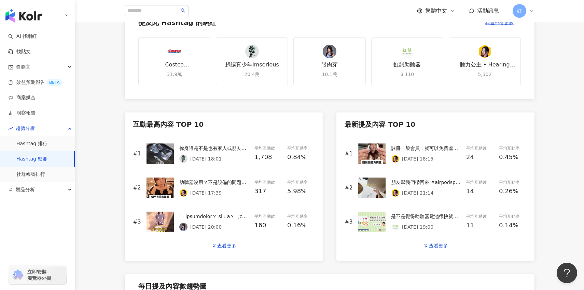
scroll to position [223, 0]
click at [225, 253] on div "互動最高內容 TOP 10 #1 你身邊是不是也有家人或朋友，常常聽不清楚、要你重複好幾次？ 其實65歲以上，每3個人就有1個可能有聽力損失！ 而且聽不好，不…" at bounding box center [224, 186] width 198 height 148
click at [230, 249] on button "查看更多" at bounding box center [224, 246] width 40 height 14
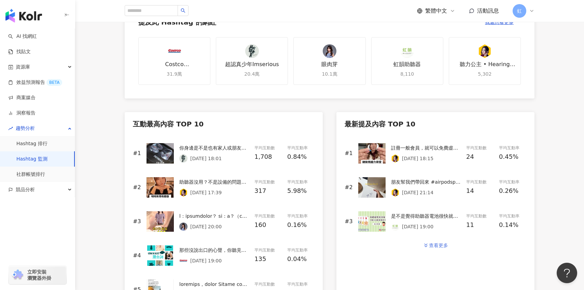
click at [434, 248] on div "查看更多" at bounding box center [438, 245] width 19 height 5
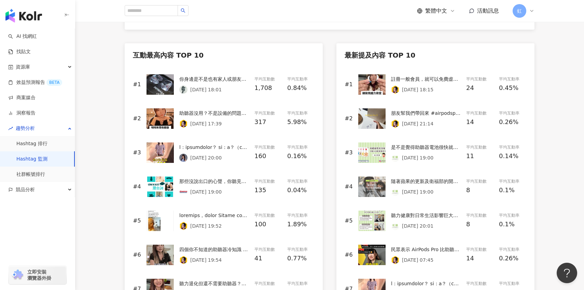
scroll to position [294, 0]
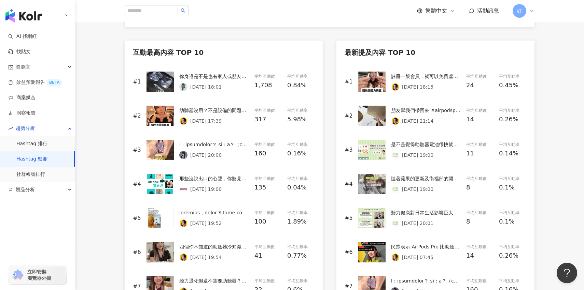
click at [219, 189] on p "2025/7/29 19:00" at bounding box center [205, 189] width 31 height 5
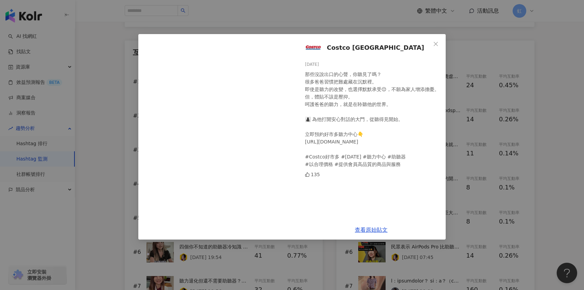
click at [362, 138] on div "那些沒說出口的心聲，你聽見了嗎？ 很多爸爸習慣把難處藏在沉默裡。 即使是聽力的改變，也選擇默默承受😔，不願為家人增添擔憂。 但，體貼不該是壓抑。 呵護爸爸的聽…" at bounding box center [372, 120] width 135 height 98
click at [124, 162] on div "Costco Taiwan 2025/7/29 那些沒說出口的心聲，你聽見了嗎？ 很多爸爸習慣把難處藏在沉默裡。 即使是聽力的改變，也選擇默默承受😔，不願為家…" at bounding box center [292, 145] width 584 height 290
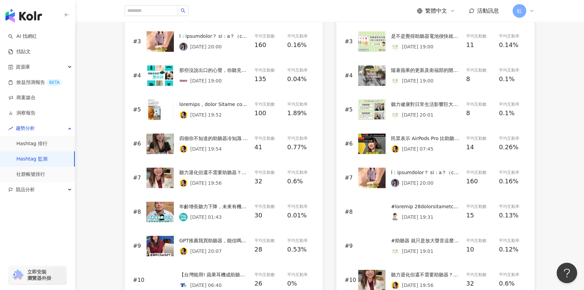
scroll to position [412, 0]
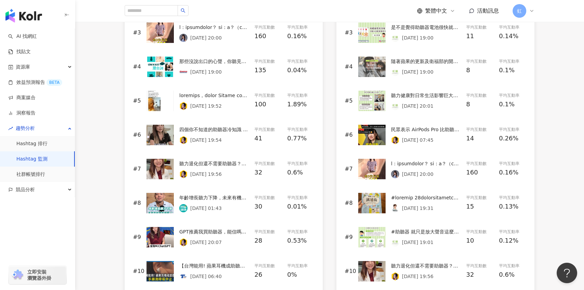
click at [228, 213] on div "#8 年齡增長聽力下降，未來有機會恢復嗎！？醫師曝未來醫學曙光 - #聽力 #聽力下降 #老年 #助聽器 #聽損 #聽不到 2025/9/1 01:43 平均…" at bounding box center [224, 203] width 182 height 34
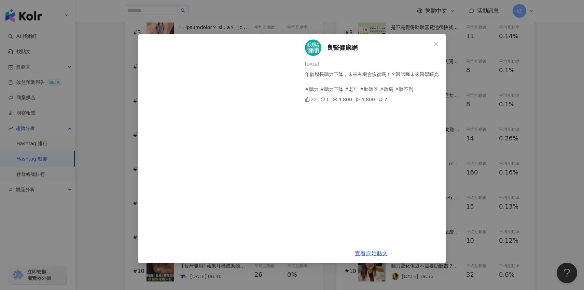
click at [560, 88] on div "良醫健康網 2025/9/1 年齡增長聽力下降，未來有機會恢復嗎！？醫師曝未來醫學曙光 - #聽力 #聽力下降 #老年 #助聽器 #聽損 #聽不到 22 1 …" at bounding box center [292, 145] width 584 height 290
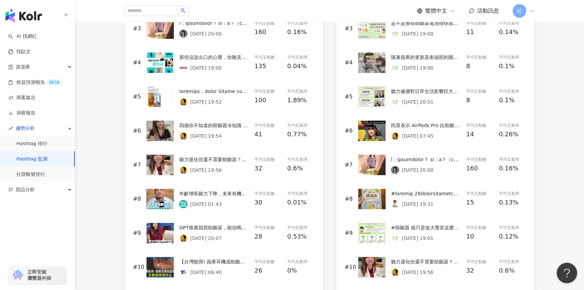
scroll to position [420, 0]
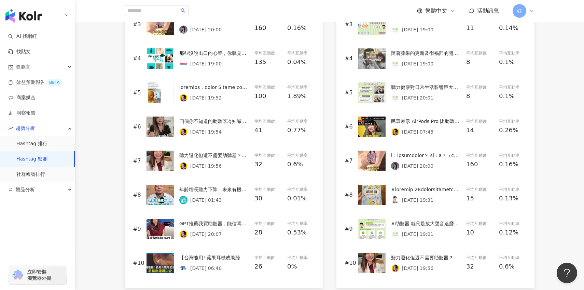
click at [415, 194] on div "2025/9/7 19:31" at bounding box center [426, 195] width 70 height 18
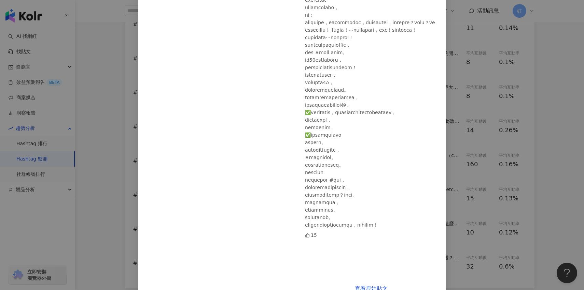
scroll to position [127, 0]
click at [469, 158] on div "皮膚科蔡逸姍醫師 2025/9/7 15 查看原始貼文" at bounding box center [292, 145] width 584 height 290
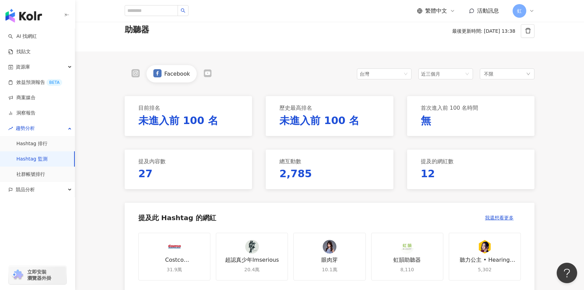
scroll to position [0, 0]
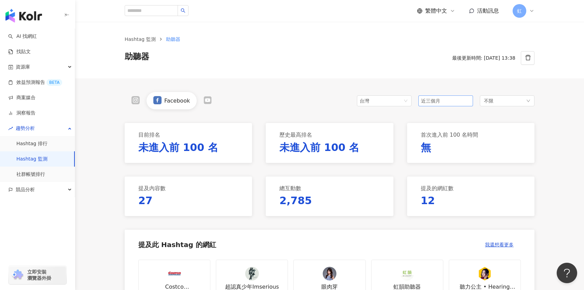
click at [456, 97] on span "近三個月" at bounding box center [445, 101] width 49 height 10
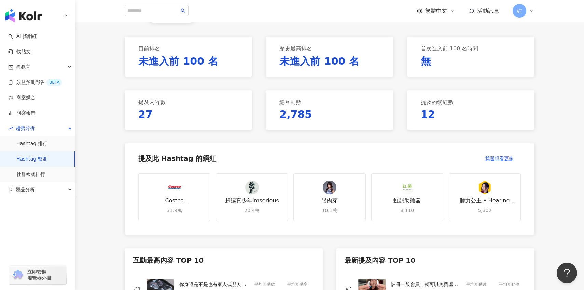
scroll to position [92, 0]
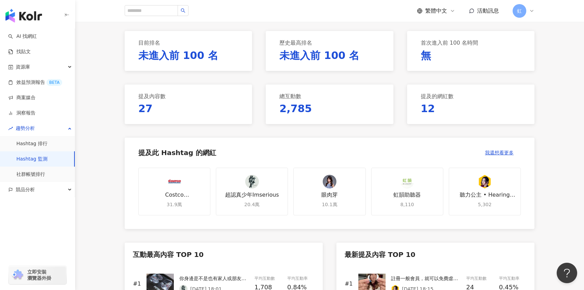
click at [47, 163] on link "Hashtag 監測" at bounding box center [31, 159] width 31 height 7
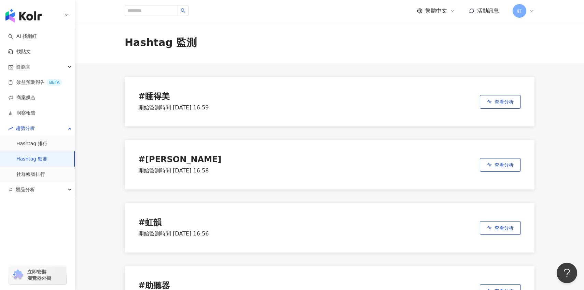
click at [47, 157] on link "Hashtag 監測" at bounding box center [31, 159] width 31 height 7
click at [47, 147] on link "Hashtag 排行" at bounding box center [31, 144] width 31 height 7
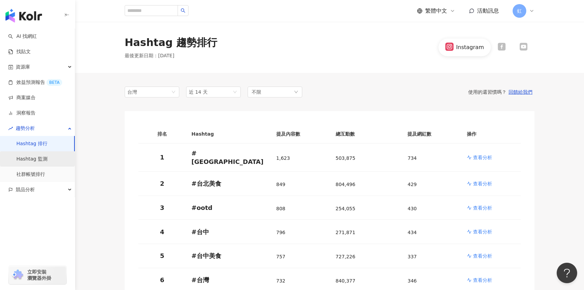
click at [47, 159] on link "Hashtag 監測" at bounding box center [31, 159] width 31 height 7
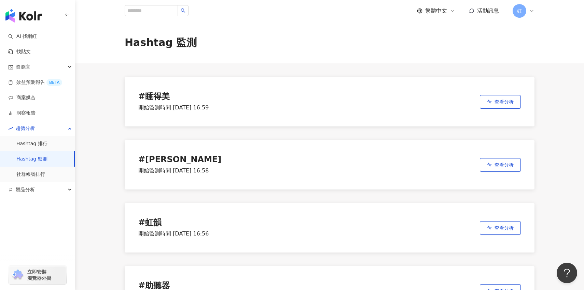
click at [521, 12] on span "虹" at bounding box center [519, 11] width 5 height 8
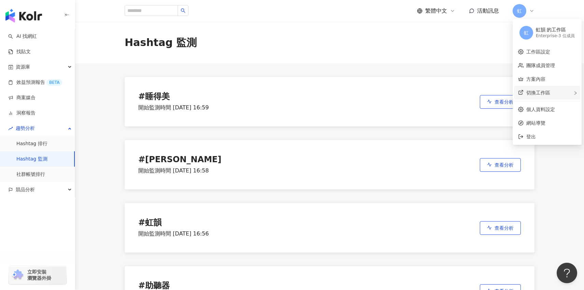
click at [553, 97] on div "切換工作區" at bounding box center [547, 93] width 66 height 14
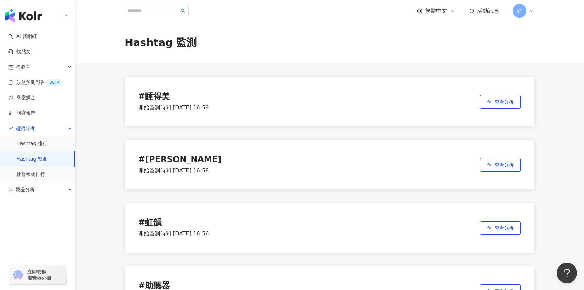
click at [451, 72] on div "# 睡得美 開始監測時間 [DATE] 16:59 查看分析 # [PERSON_NAME] 開始監測時間 [DATE] 16:58 查看分析 # 虹韻 開始…" at bounding box center [329, 227] width 409 height 329
click at [513, 102] on span "查看分析" at bounding box center [503, 101] width 19 height 5
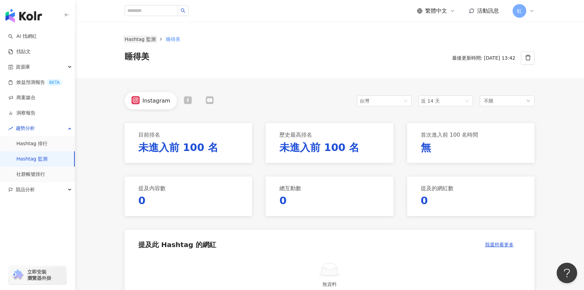
click at [144, 39] on link "Hashtag 監測" at bounding box center [140, 39] width 34 height 8
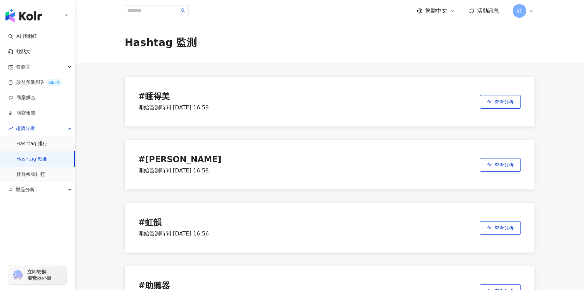
click at [161, 11] on input "search" at bounding box center [151, 10] width 53 height 11
type input "*****"
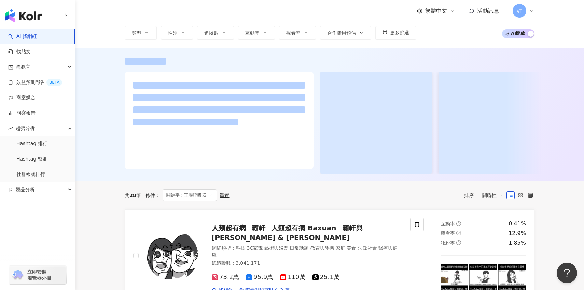
scroll to position [49, 0]
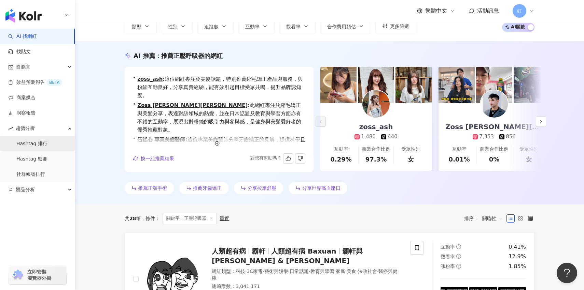
click at [47, 146] on link "Hashtag 排行" at bounding box center [31, 144] width 31 height 7
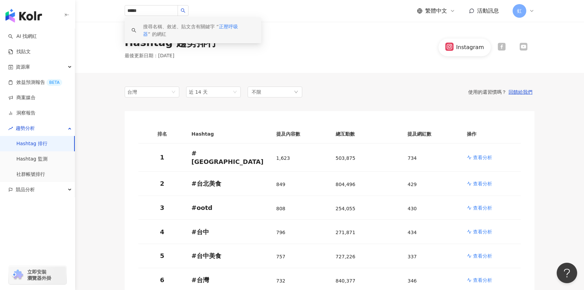
click at [342, 62] on div "Hashtag 趨勢排行 最後更新日期 ： [DATE] Instagram" at bounding box center [329, 47] width 508 height 51
click at [45, 171] on link "社群帳號排行" at bounding box center [30, 174] width 29 height 7
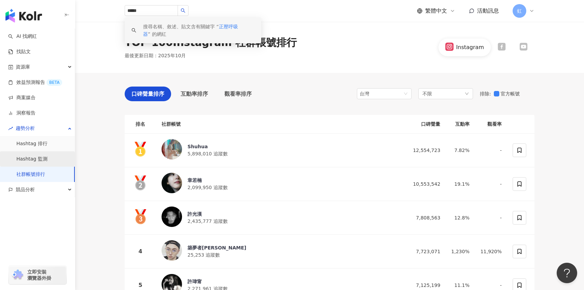
click at [47, 158] on link "Hashtag 監測" at bounding box center [31, 159] width 31 height 7
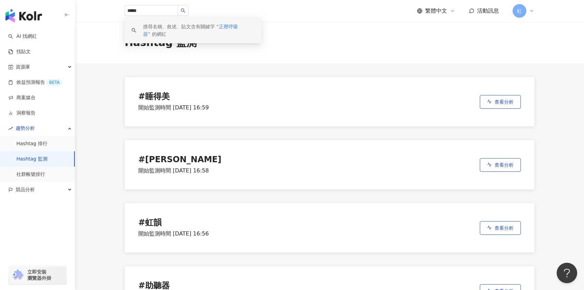
click at [360, 72] on div "# 睡得美 開始監測時間 [DATE] 16:59 查看分析 # [PERSON_NAME] 開始監測時間 [DATE] 16:58 查看分析 # 虹韻 開始…" at bounding box center [329, 227] width 409 height 329
click at [171, 12] on input "*****" at bounding box center [151, 10] width 53 height 11
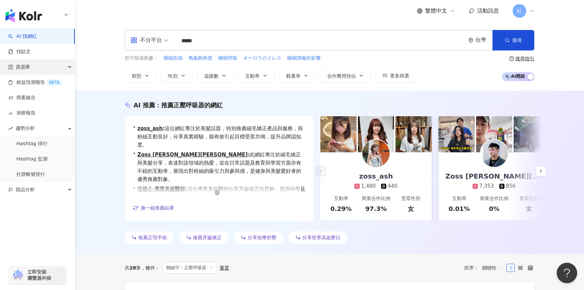
click at [63, 69] on div "資源庫" at bounding box center [37, 66] width 75 height 15
click at [392, 78] on span "更多篩選" at bounding box center [399, 75] width 19 height 5
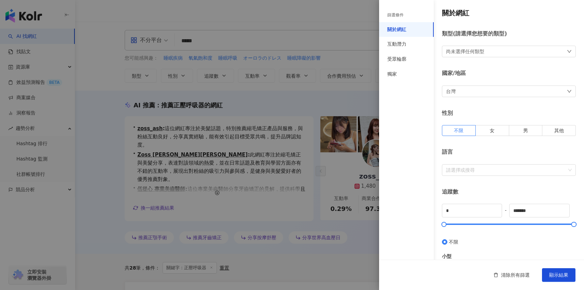
click at [364, 89] on div at bounding box center [292, 145] width 584 height 290
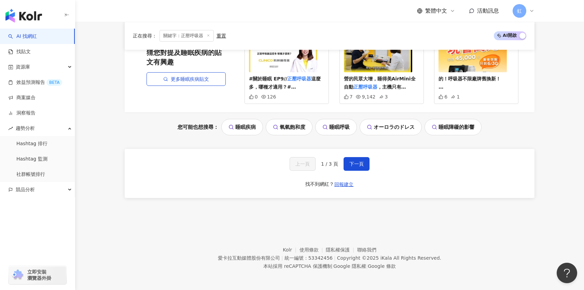
scroll to position [1445, 0]
click at [47, 158] on link "Hashtag 監測" at bounding box center [31, 159] width 31 height 7
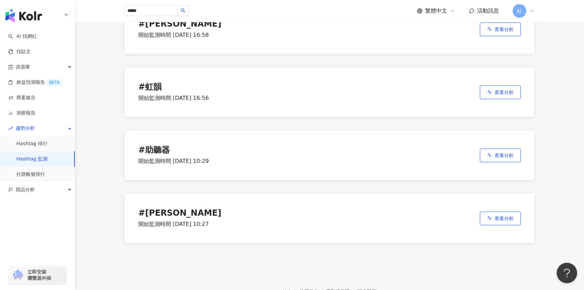
scroll to position [178, 0]
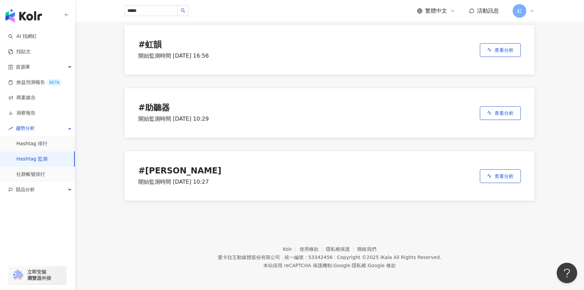
click at [488, 17] on div "繁體中文 活動訊息 虹" at bounding box center [475, 11] width 117 height 14
click at [489, 9] on span "活動訊息" at bounding box center [488, 11] width 22 height 6
click at [522, 10] on span "虹" at bounding box center [519, 11] width 14 height 14
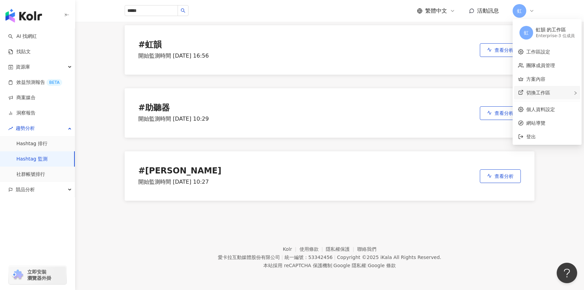
click at [541, 91] on span "切換工作區" at bounding box center [538, 92] width 24 height 5
click at [543, 77] on link "方案內容" at bounding box center [535, 78] width 19 height 5
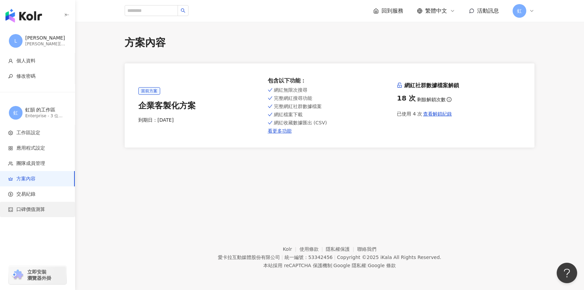
click at [52, 206] on span "口碑價值測算" at bounding box center [38, 209] width 61 height 7
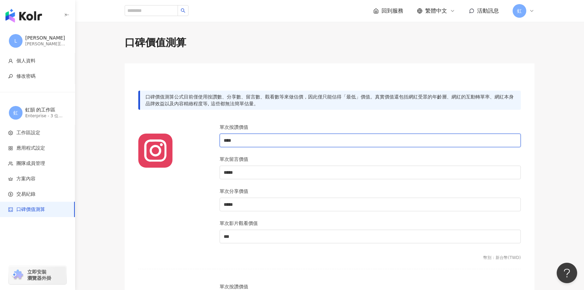
drag, startPoint x: 251, startPoint y: 139, endPoint x: 206, endPoint y: 141, distance: 45.1
click at [206, 141] on div "單次按讚價值 **** 單次留言價值 ***** 單次分享價值 ***** 單次影片觀看價值 ***" at bounding box center [329, 188] width 390 height 128
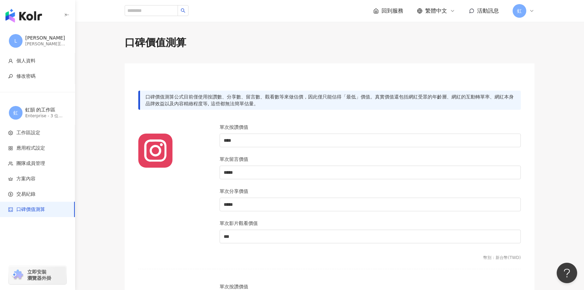
click at [203, 163] on div at bounding box center [174, 188] width 81 height 128
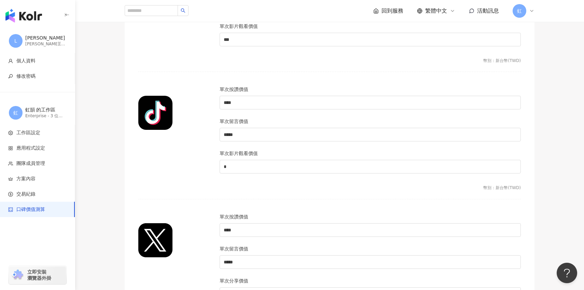
scroll to position [476, 0]
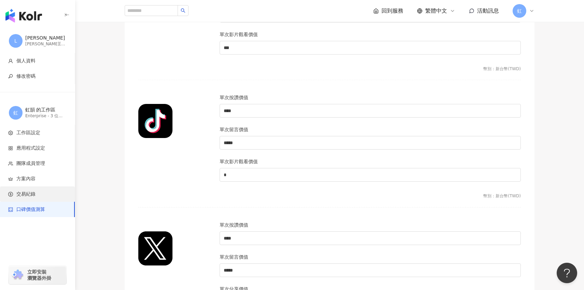
click at [63, 194] on span "交易紀錄" at bounding box center [38, 194] width 61 height 7
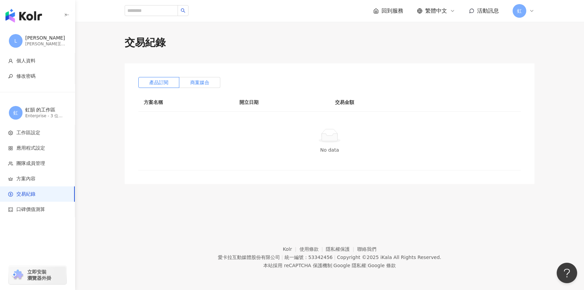
click at [208, 85] on span "商案媒合" at bounding box center [199, 82] width 19 height 5
click at [176, 84] on label "產品訂閱" at bounding box center [158, 82] width 41 height 11
click at [55, 177] on span "方案內容" at bounding box center [38, 179] width 61 height 7
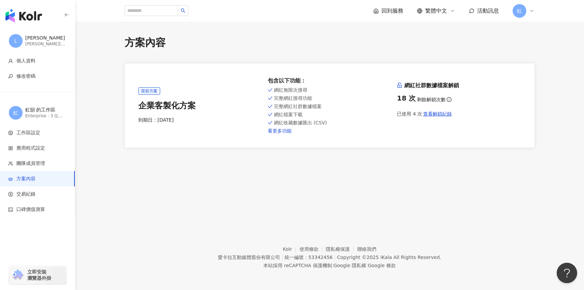
click at [268, 131] on link "看更多功能" at bounding box center [330, 130] width 124 height 5
click at [57, 159] on li "團隊成員管理" at bounding box center [37, 163] width 75 height 15
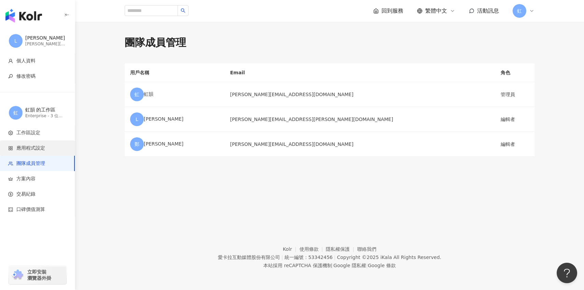
click at [59, 150] on span "應用程式設定" at bounding box center [38, 148] width 61 height 7
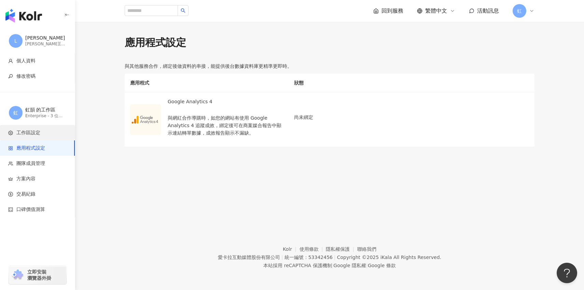
click at [58, 132] on span "工作區設定" at bounding box center [38, 133] width 61 height 7
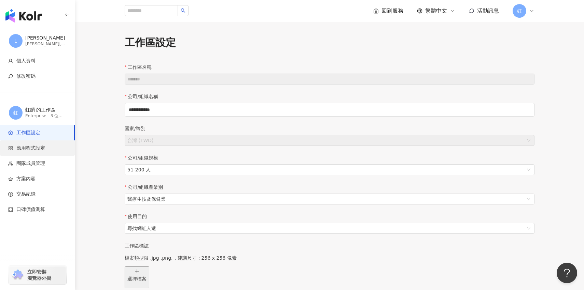
click at [58, 142] on li "應用程式設定" at bounding box center [37, 148] width 75 height 15
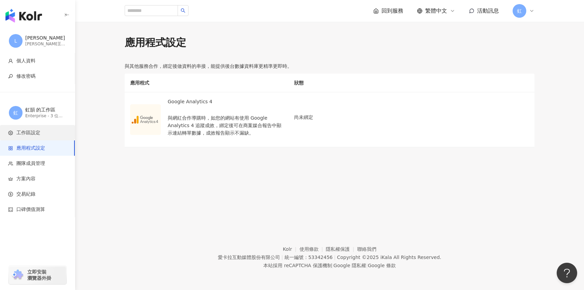
click at [58, 133] on span "工作區設定" at bounding box center [38, 133] width 61 height 7
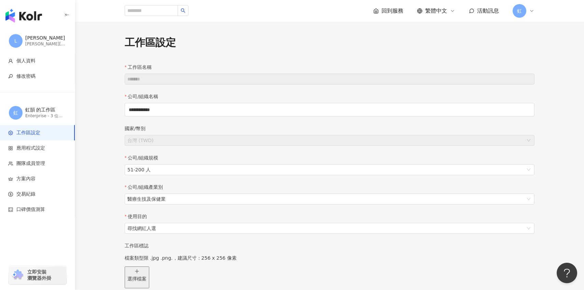
click at [392, 12] on span "回到服務" at bounding box center [392, 11] width 22 height 8
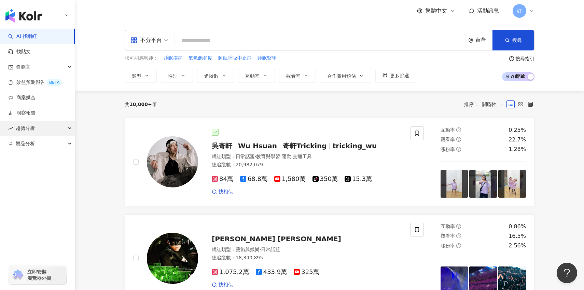
click at [60, 127] on div "趨勢分析" at bounding box center [37, 128] width 75 height 15
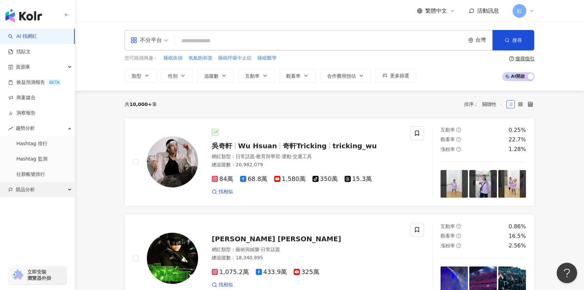
click at [39, 192] on div "競品分析" at bounding box center [37, 189] width 75 height 15
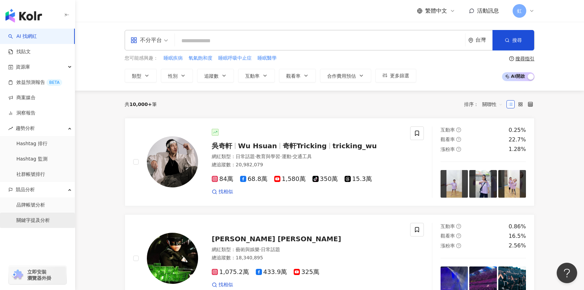
click at [41, 218] on link "關鍵字提及分析" at bounding box center [32, 220] width 33 height 7
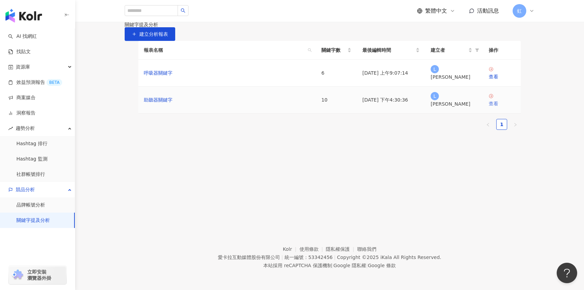
click at [504, 107] on link "查看" at bounding box center [501, 101] width 27 height 14
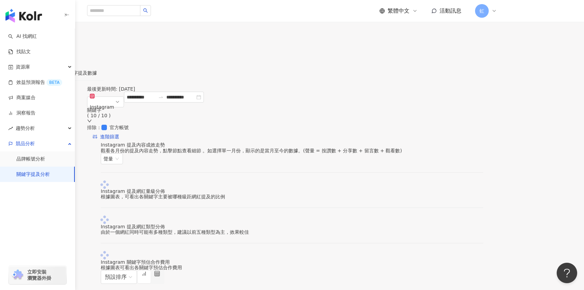
click at [324, 112] on div "關鍵字 ( 10 / 10 )" at bounding box center [291, 115] width 409 height 16
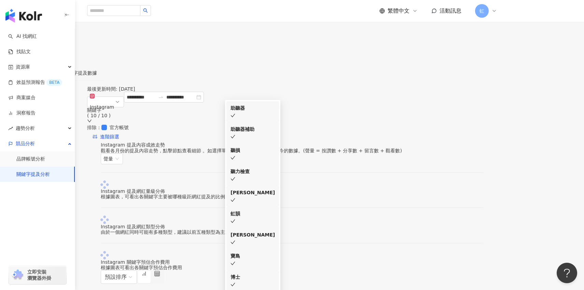
click at [326, 114] on div "關鍵字 ( 10 / 10 )" at bounding box center [291, 115] width 409 height 16
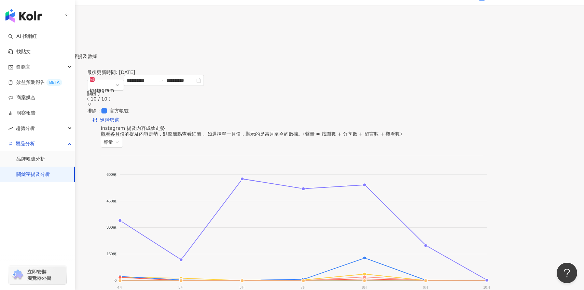
scroll to position [17, 0]
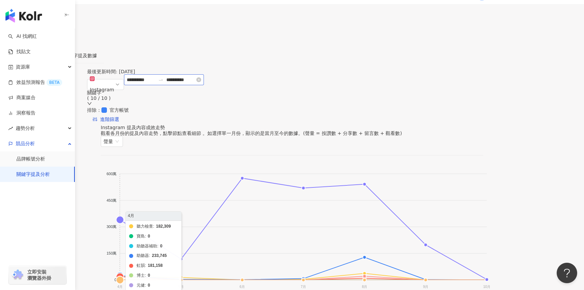
click at [163, 83] on icon "swap-right" at bounding box center [160, 79] width 5 height 5
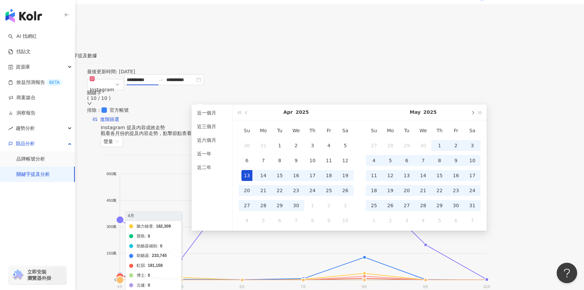
click at [471, 115] on button "button" at bounding box center [472, 112] width 8 height 15
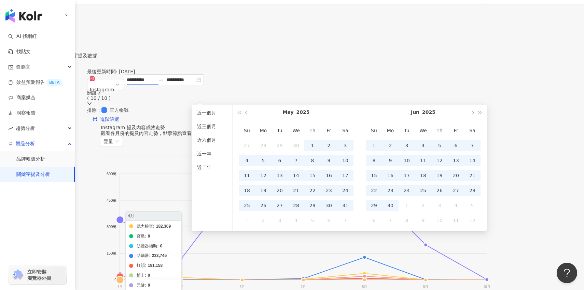
click at [471, 115] on button "button" at bounding box center [472, 112] width 8 height 15
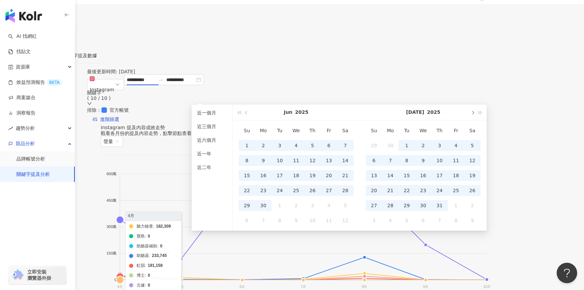
click at [471, 115] on button "button" at bounding box center [472, 112] width 8 height 15
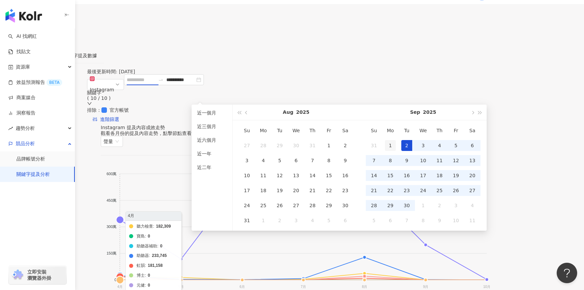
type input "**********"
click at [390, 148] on div "1" at bounding box center [390, 145] width 11 height 11
click at [404, 205] on div "30" at bounding box center [406, 205] width 11 height 11
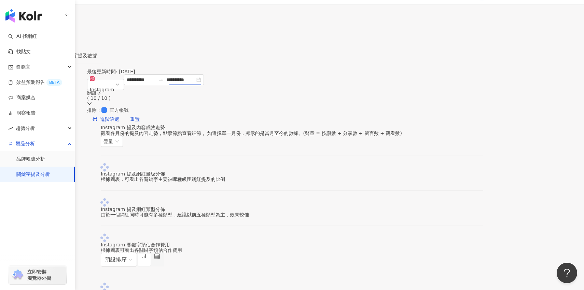
type input "**********"
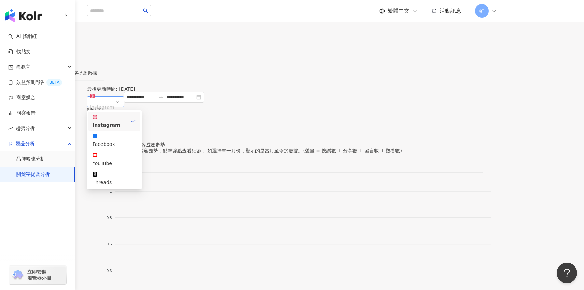
click at [121, 112] on span "Instagram" at bounding box center [105, 102] width 31 height 20
click at [136, 135] on div "Facebook" at bounding box center [114, 140] width 44 height 15
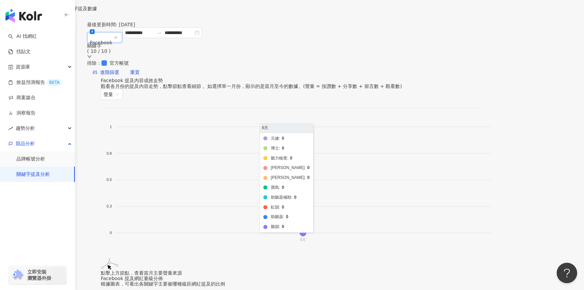
scroll to position [62, 0]
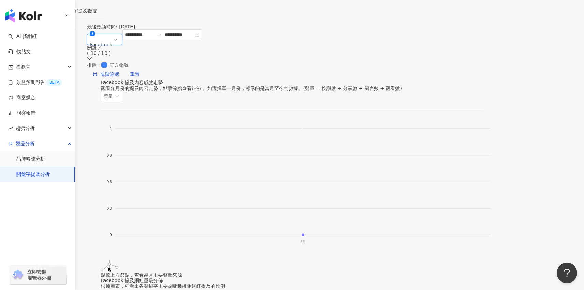
click at [112, 50] on div "Facebook" at bounding box center [101, 45] width 23 height 10
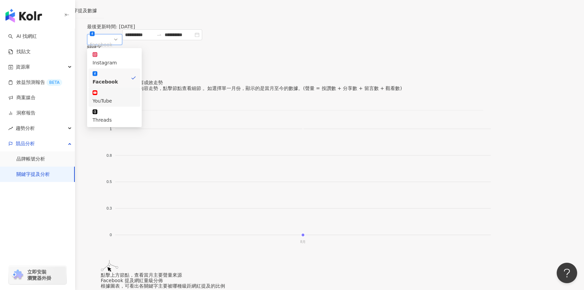
click at [136, 97] on div "YouTube" at bounding box center [114, 101] width 44 height 8
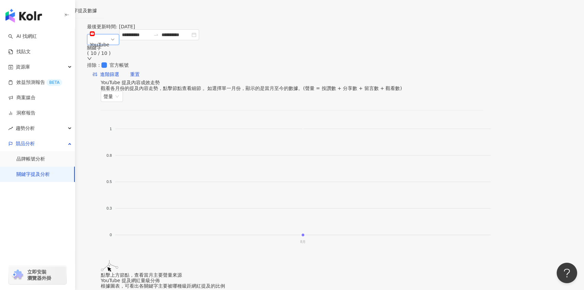
click at [50, 178] on link "關鍵字提及分析" at bounding box center [32, 174] width 33 height 7
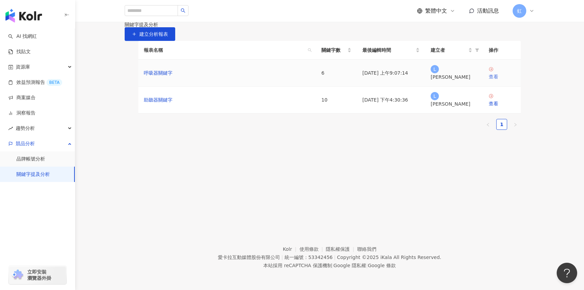
click at [491, 72] on icon at bounding box center [490, 69] width 5 height 5
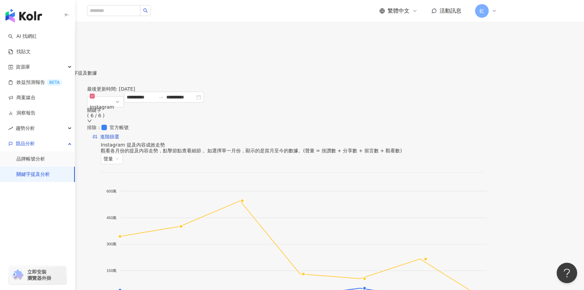
click at [312, 116] on div "關鍵字 ( 6 / 6 )" at bounding box center [291, 112] width 409 height 11
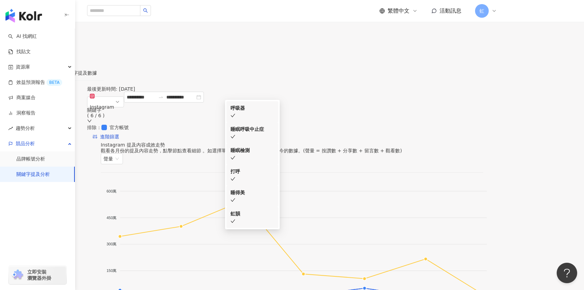
click at [317, 115] on div "關鍵字 ( 6 / 6 )" at bounding box center [291, 112] width 409 height 11
click at [46, 52] on button "設定關鍵字" at bounding box center [23, 45] width 46 height 14
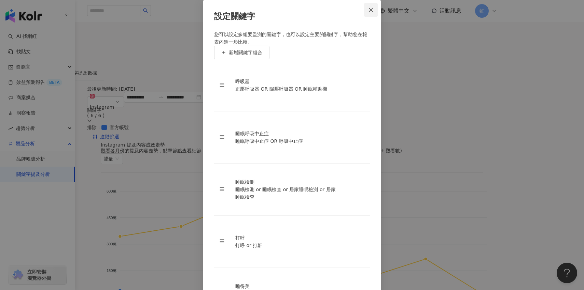
click at [372, 17] on button "Close" at bounding box center [371, 10] width 14 height 14
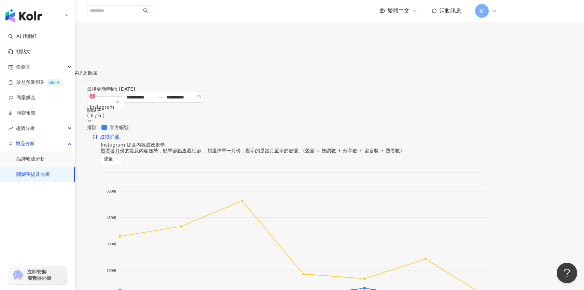
click at [316, 109] on div "關鍵字 ( 6 / 6 )" at bounding box center [291, 112] width 409 height 11
click at [274, 133] on div "睡眠呼吸中止症" at bounding box center [252, 130] width 44 height 8
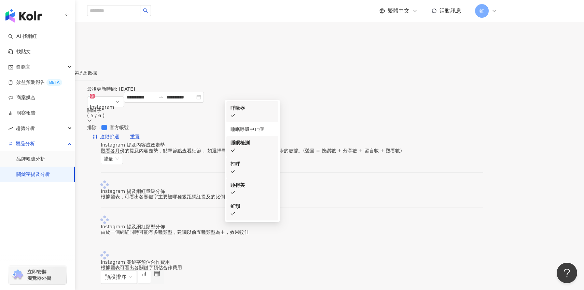
click at [274, 147] on div "睡眠檢測" at bounding box center [252, 143] width 44 height 8
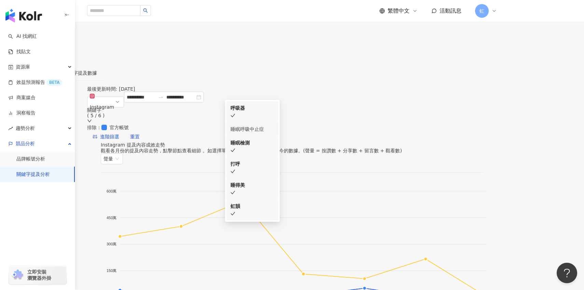
click at [274, 133] on div "睡眠呼吸中止症" at bounding box center [252, 130] width 44 height 8
click at [274, 182] on div "睡得美" at bounding box center [252, 186] width 44 height 8
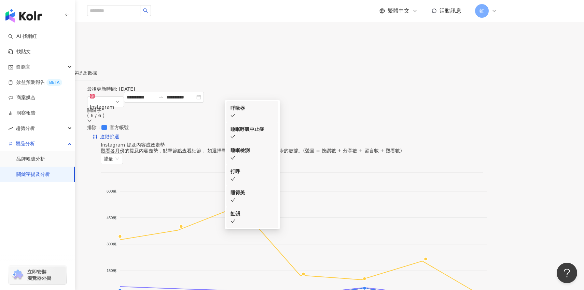
click at [274, 168] on div "打呼" at bounding box center [252, 172] width 44 height 8
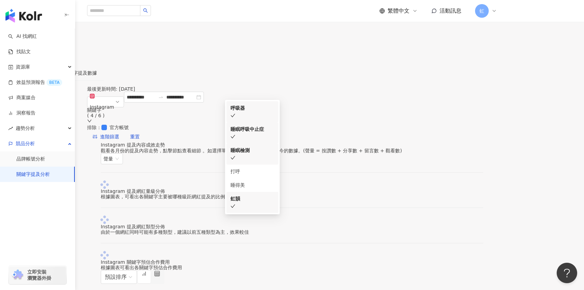
click at [274, 195] on div "虹韻" at bounding box center [252, 199] width 44 height 8
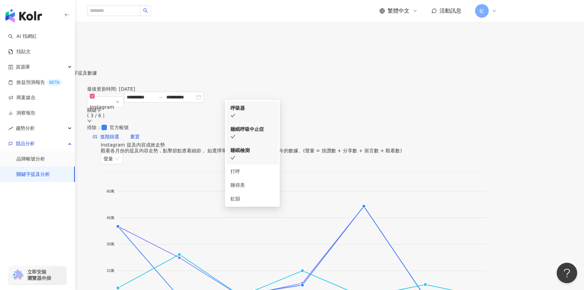
click at [394, 146] on div "Instagram 提及內容成效走勢" at bounding box center [292, 144] width 382 height 5
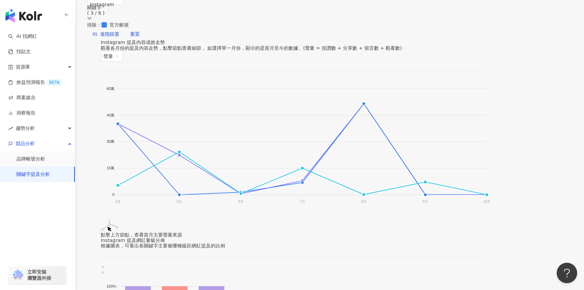
scroll to position [92, 0]
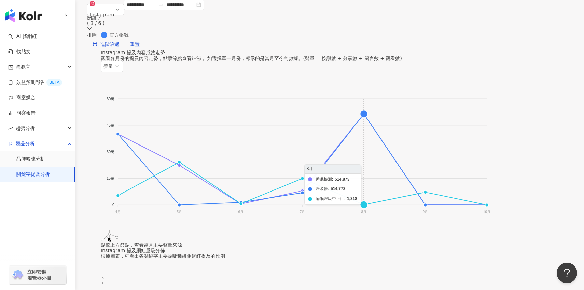
click at [400, 113] on foreignobject "睡眠檢測 呼吸器 睡眠呼吸中止症" at bounding box center [297, 157] width 393 height 136
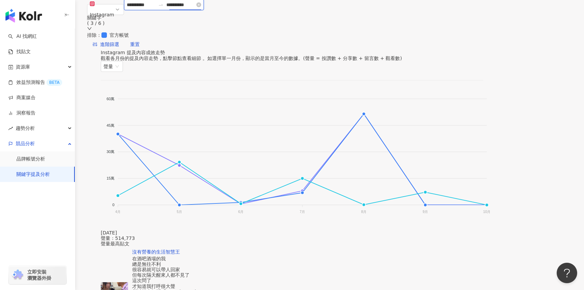
click at [195, 9] on input "**********" at bounding box center [180, 5] width 29 height 8
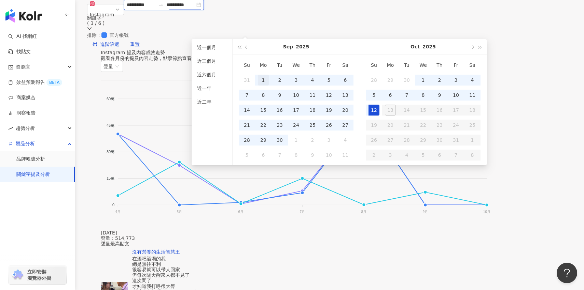
type input "**********"
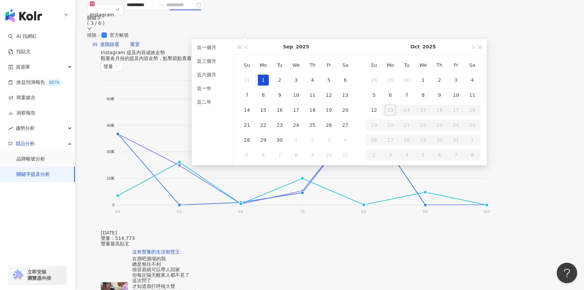
click at [262, 76] on div "1" at bounding box center [263, 80] width 11 height 11
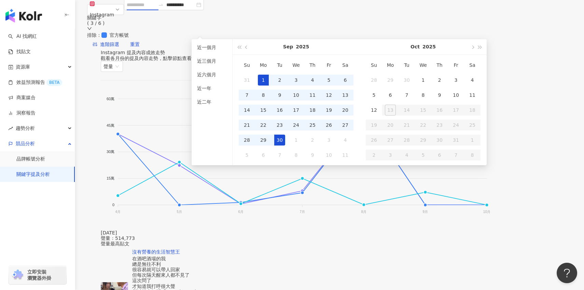
click at [283, 142] on div "30" at bounding box center [279, 140] width 11 height 11
type input "**********"
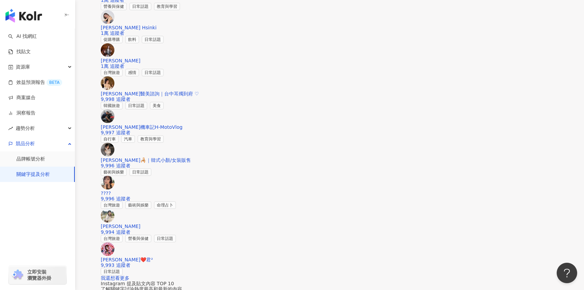
scroll to position [999, 0]
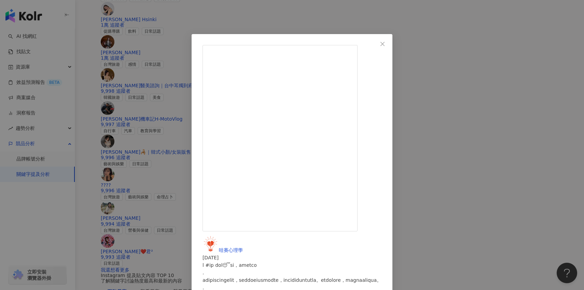
scroll to position [277, 0]
click at [475, 88] on div "哇賽心理學 [DATE] 116 查看原始貼文" at bounding box center [292, 145] width 584 height 290
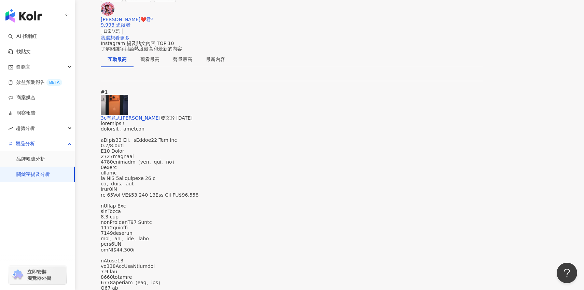
scroll to position [1238, 0]
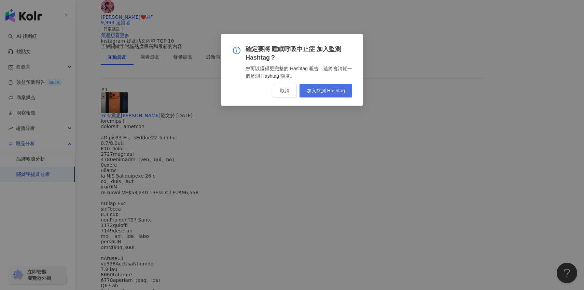
click at [317, 92] on span "加入監測 Hashtag" at bounding box center [325, 90] width 38 height 5
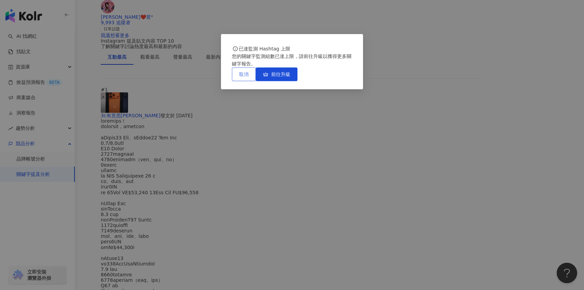
click at [256, 81] on button "取消" at bounding box center [244, 75] width 24 height 14
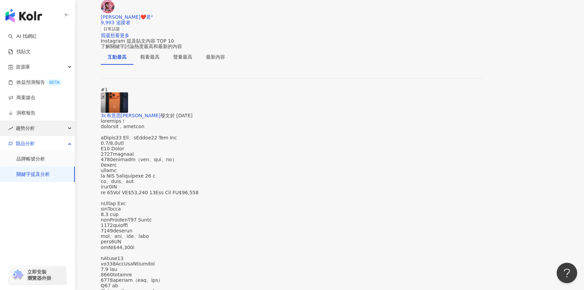
click at [56, 135] on div "趨勢分析" at bounding box center [37, 128] width 75 height 15
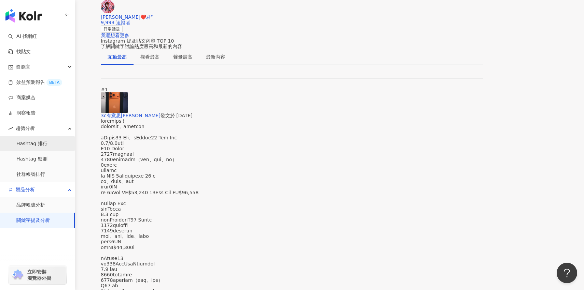
click at [47, 147] on link "Hashtag 排行" at bounding box center [31, 144] width 31 height 7
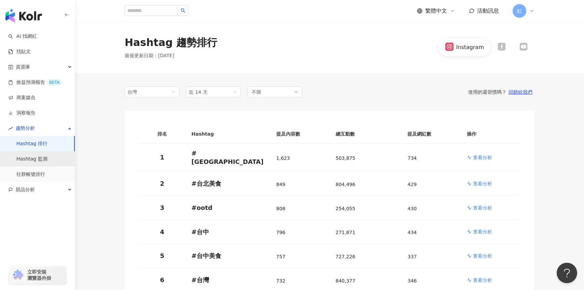
click at [47, 162] on link "Hashtag 監測" at bounding box center [31, 159] width 31 height 7
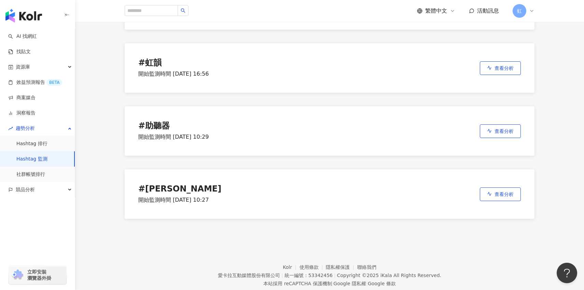
scroll to position [178, 0]
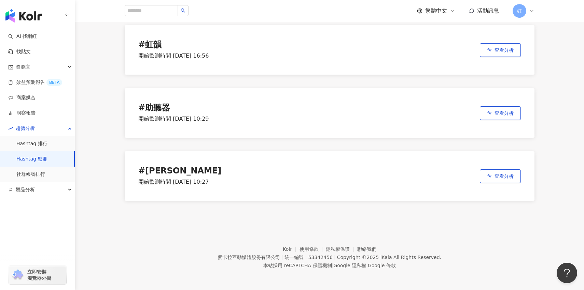
click at [509, 187] on div "# [PERSON_NAME] 開始監測時間 [DATE] 10:27 查看分析" at bounding box center [329, 176] width 409 height 49
click at [511, 171] on button "查看分析" at bounding box center [499, 177] width 41 height 14
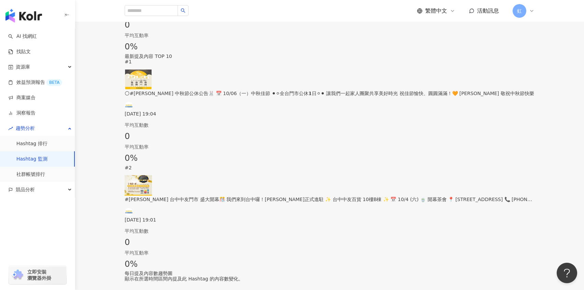
scroll to position [433, 0]
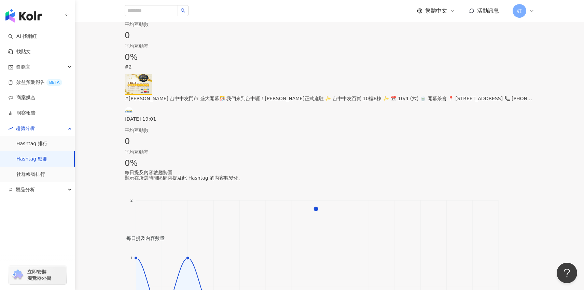
click at [43, 160] on link "Hashtag 監測" at bounding box center [31, 159] width 31 height 7
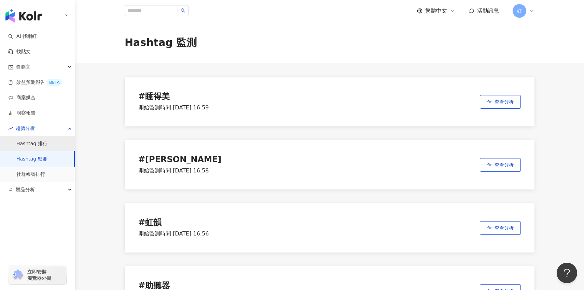
click at [47, 147] on link "Hashtag 排行" at bounding box center [31, 144] width 31 height 7
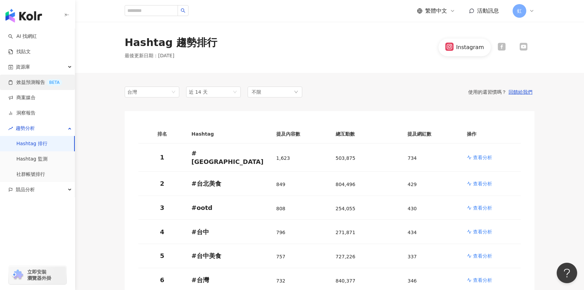
click at [54, 80] on link "效益預測報告 BETA" at bounding box center [35, 82] width 54 height 7
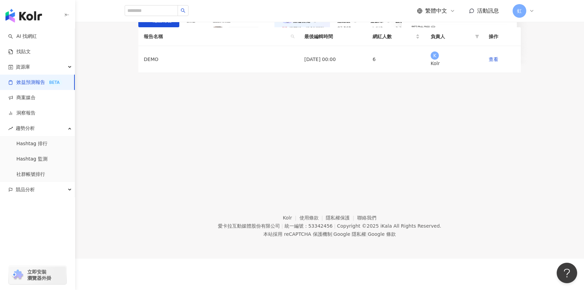
scroll to position [73, 0]
click at [172, 23] on span "建立報告" at bounding box center [162, 20] width 19 height 5
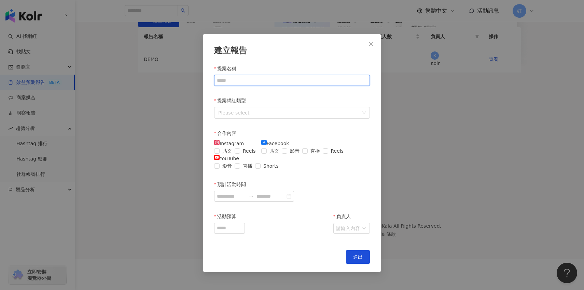
click at [309, 79] on input "提案名稱" at bounding box center [292, 80] width 156 height 11
click at [312, 83] on input "提案名稱" at bounding box center [292, 80] width 156 height 11
click at [312, 111] on div at bounding box center [288, 113] width 146 height 9
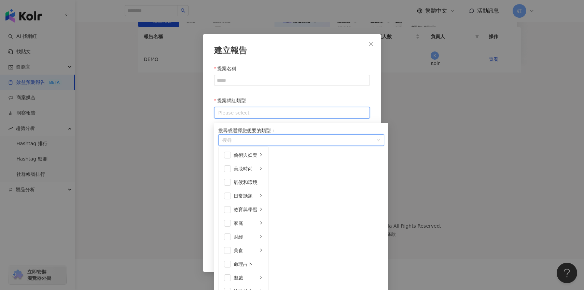
click at [312, 111] on div at bounding box center [288, 113] width 146 height 9
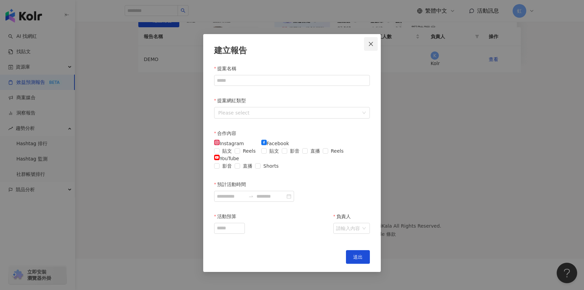
click at [369, 45] on icon "close" at bounding box center [371, 44] width 4 height 4
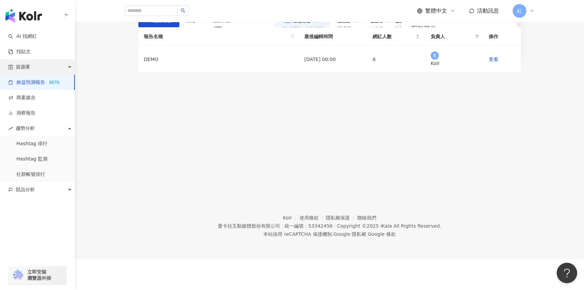
click at [67, 67] on div "資源庫" at bounding box center [37, 66] width 75 height 15
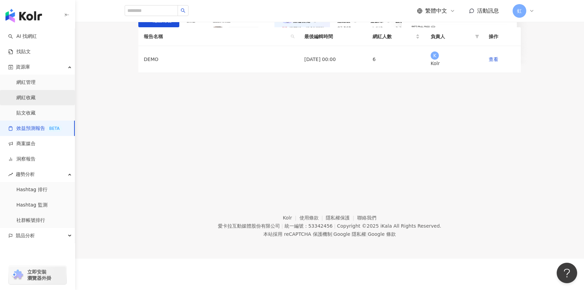
click at [35, 95] on link "網紅收藏" at bounding box center [25, 98] width 19 height 7
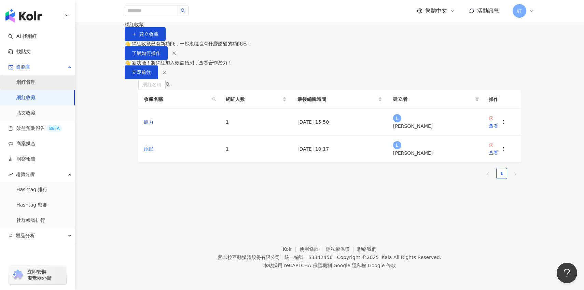
click at [35, 85] on link "網紅管理" at bounding box center [25, 82] width 19 height 7
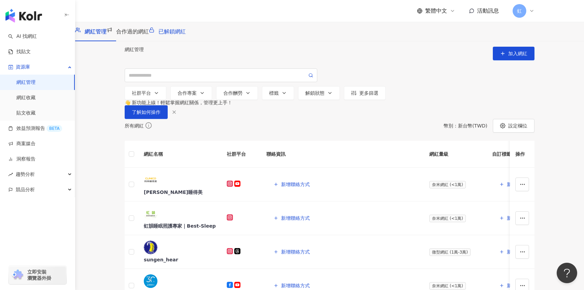
click at [186, 35] on span "已解鎖網紅" at bounding box center [171, 31] width 27 height 6
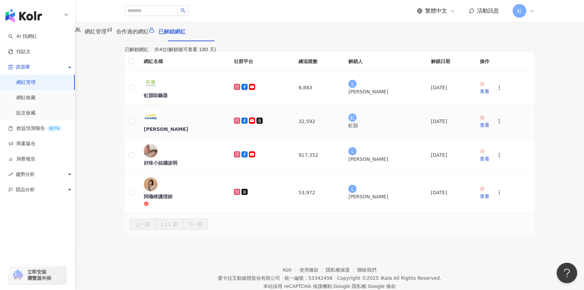
click at [428, 138] on td "[DATE]" at bounding box center [449, 122] width 49 height 34
drag, startPoint x: 428, startPoint y: 138, endPoint x: 434, endPoint y: 113, distance: 25.6
click at [434, 113] on tbody "虹韻助聽器 8,883 L [PERSON_NAME] [DATE] 查看 [PERSON_NAME] 32,592 虹 虹韻 [DATE] 查看 好味小姐腦…" at bounding box center [329, 142] width 409 height 143
click at [434, 105] on td "[DATE]" at bounding box center [449, 88] width 49 height 34
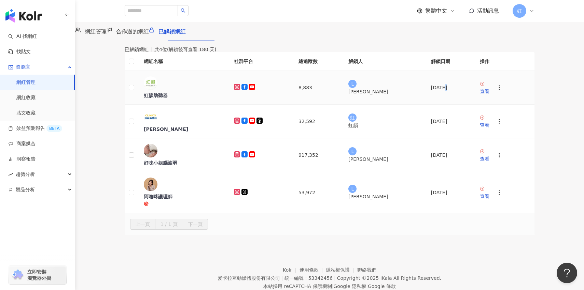
click at [434, 105] on td "[DATE]" at bounding box center [449, 88] width 49 height 34
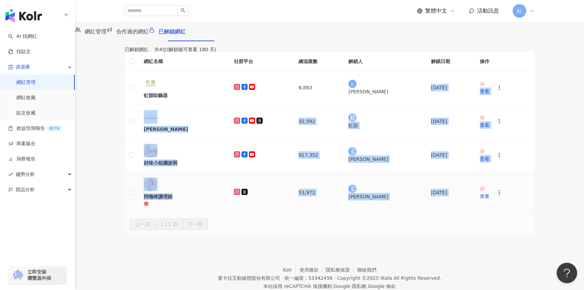
drag, startPoint x: 434, startPoint y: 110, endPoint x: 431, endPoint y: 184, distance: 74.5
click at [431, 184] on tbody "虹韻助聽器 8,883 L [PERSON_NAME] [DATE] 查看 [PERSON_NAME] 32,592 虹 虹韻 [DATE] 查看 好味小姐腦…" at bounding box center [329, 142] width 409 height 143
click at [431, 184] on td "[DATE]" at bounding box center [449, 192] width 49 height 41
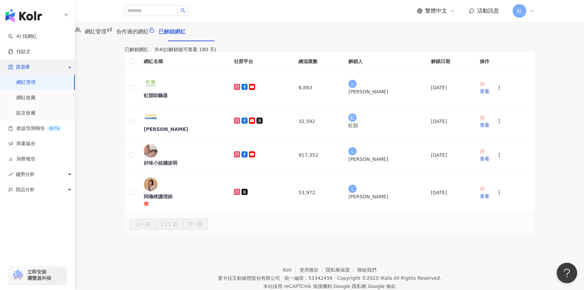
click at [72, 66] on div "資源庫" at bounding box center [37, 66] width 75 height 15
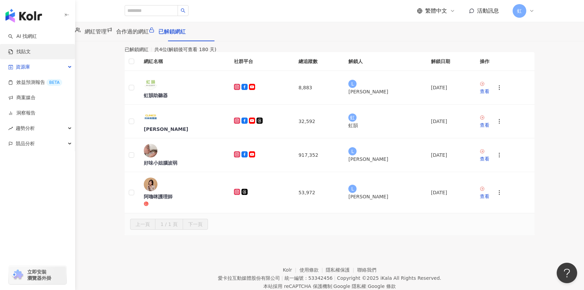
click at [31, 53] on link "找貼文" at bounding box center [19, 51] width 23 height 7
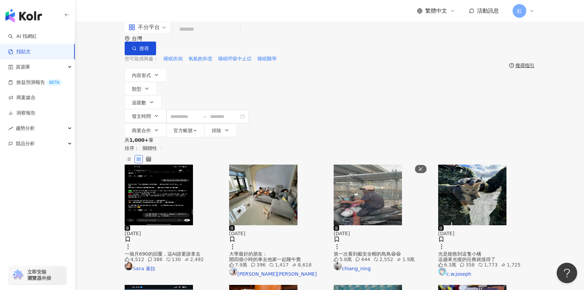
click at [368, 165] on img "button" at bounding box center [367, 195] width 68 height 61
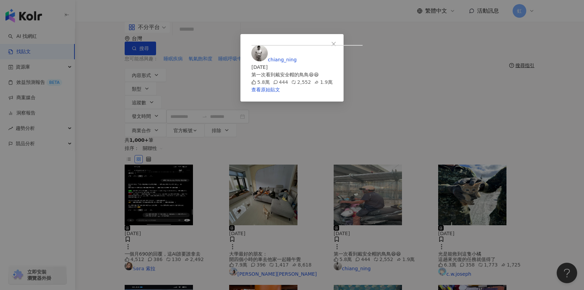
click at [484, 117] on div "chiang_ning [DATE] 第一次看到戴安全帽的鳥鳥😆😆 5.8萬 444 2,552 1.9萬 查看原始貼文" at bounding box center [292, 145] width 584 height 290
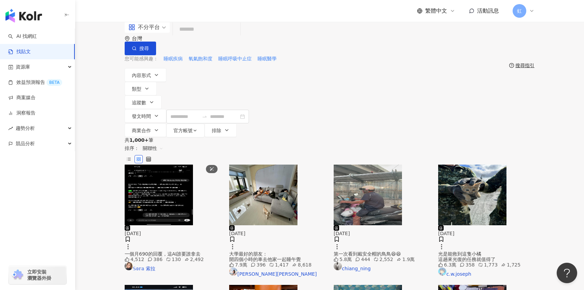
click at [189, 165] on img "button" at bounding box center [159, 195] width 68 height 61
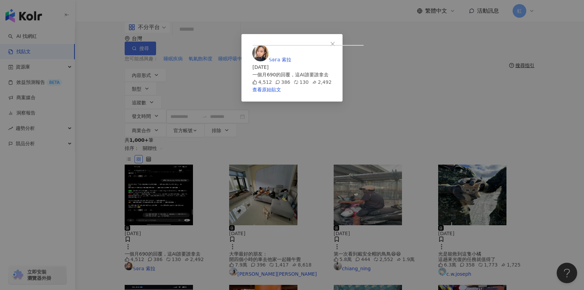
click at [508, 83] on div "𝕊𝕠𝕣𝕒 [PERSON_NAME] [DATE] 一個月690的回覆，這AI誰要誰拿去 4,512 386 130 2,492 查看原始貼文" at bounding box center [292, 145] width 584 height 290
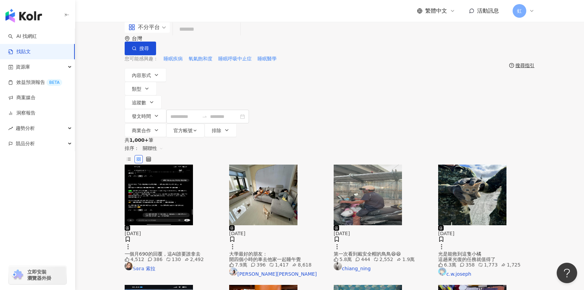
scroll to position [51, 0]
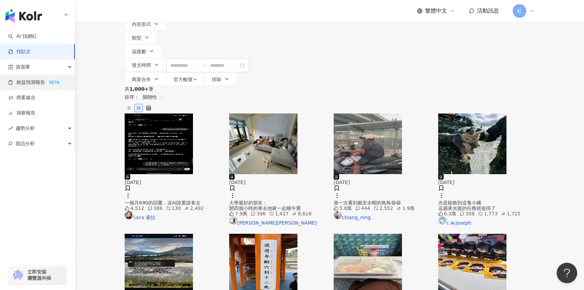
click at [52, 84] on link "效益預測報告 BETA" at bounding box center [35, 82] width 54 height 7
